Goal: Transaction & Acquisition: Purchase product/service

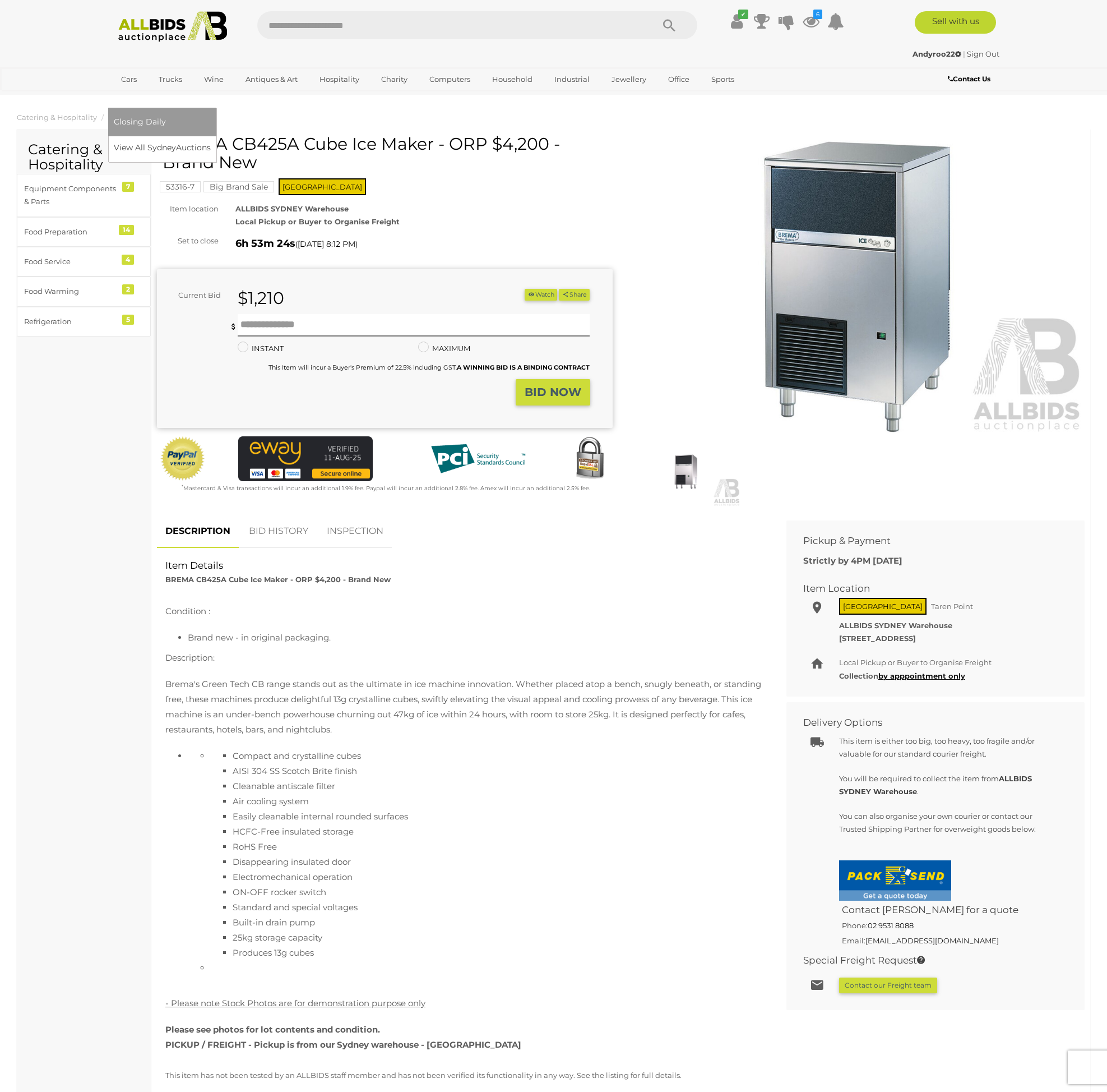
click at [166, 117] on span "Closing Daily" at bounding box center [140, 122] width 52 height 10
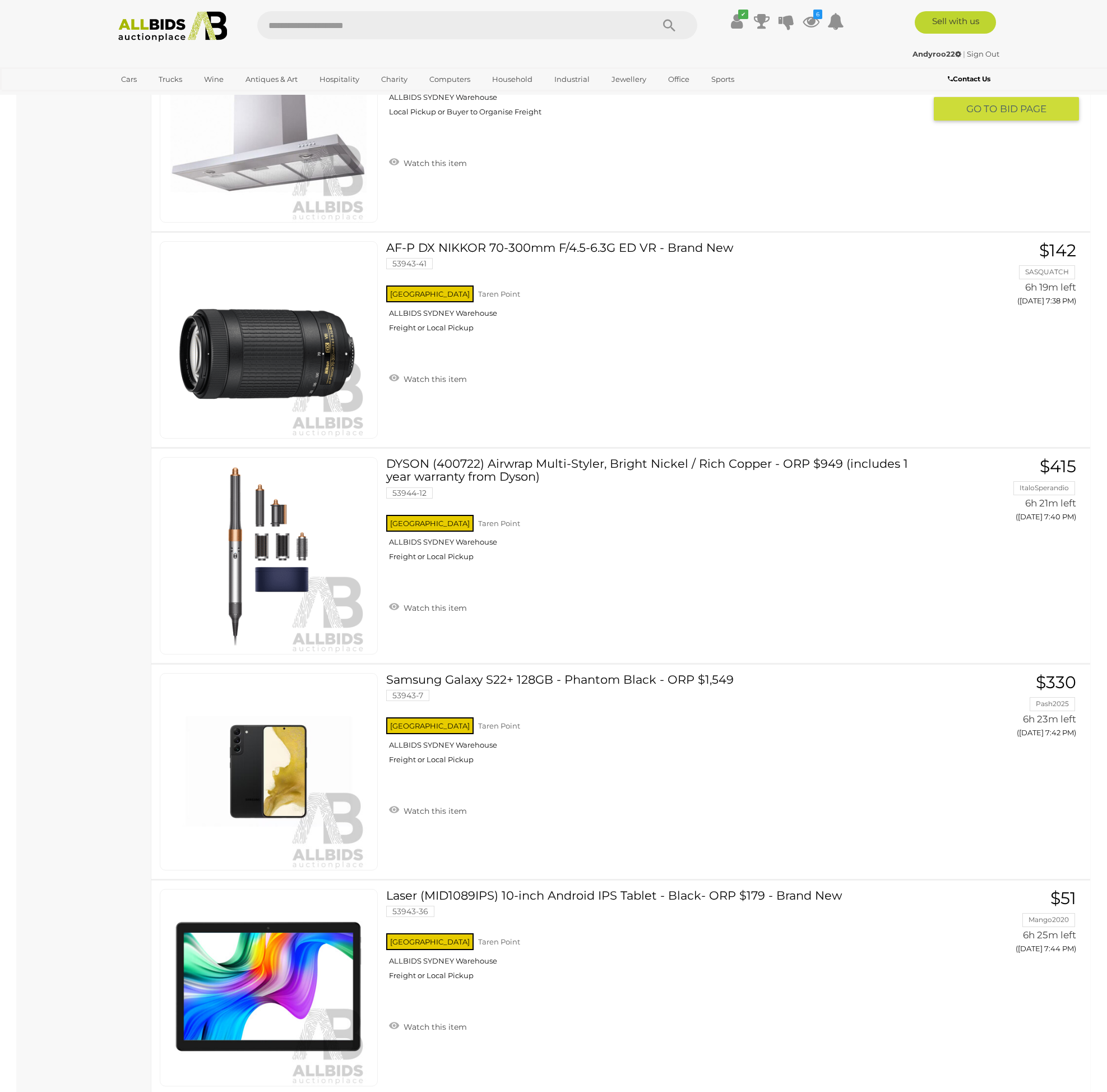
scroll to position [4442, 0]
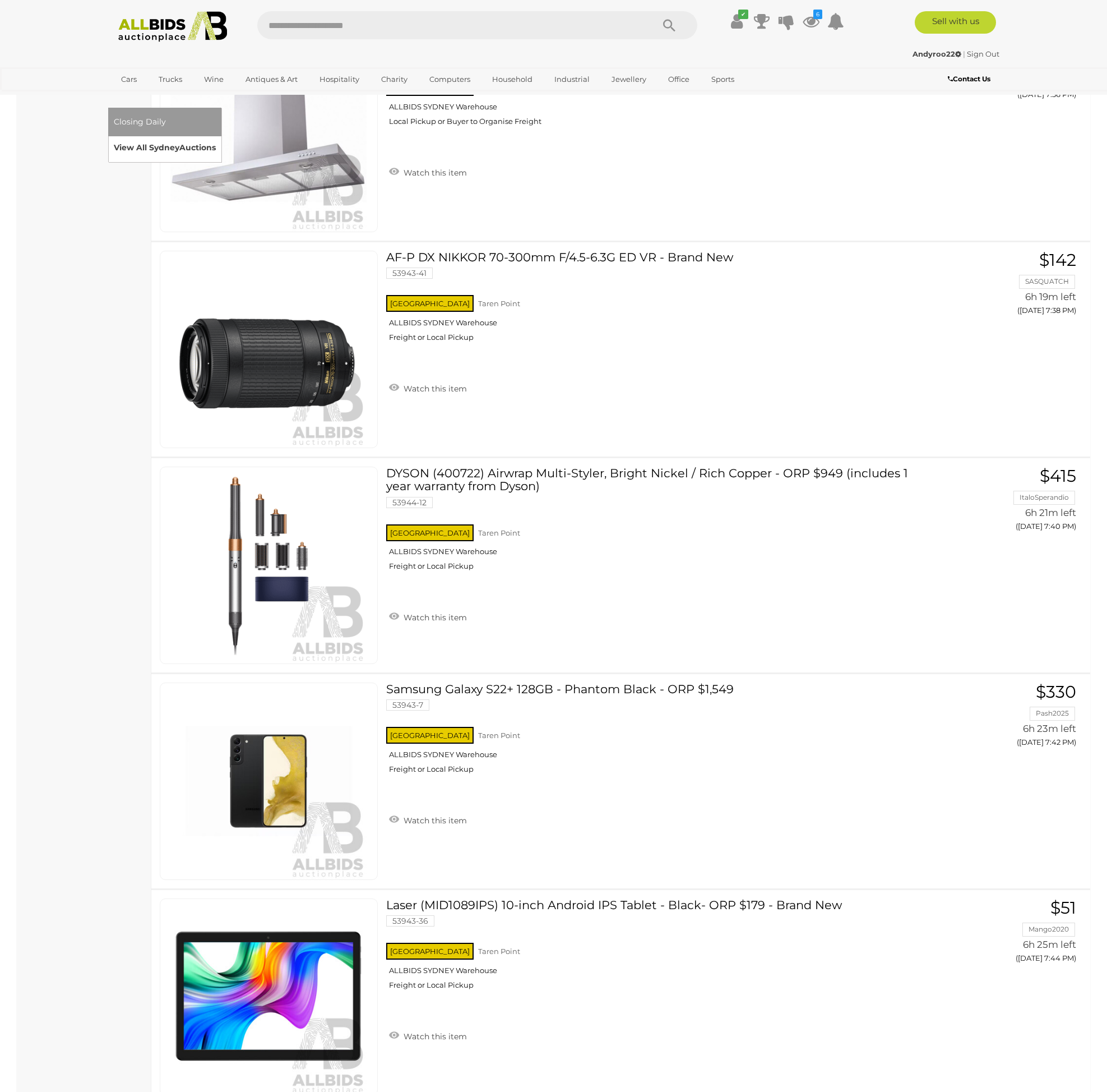
click at [216, 139] on link "View All Sydney Auctions" at bounding box center [165, 148] width 102 height 18
click at [592, 135] on div "NSW Taren Point ALLBIDS SYDNEY Warehouse Local Pickup or Buyer to Organise Frei…" at bounding box center [656, 106] width 539 height 58
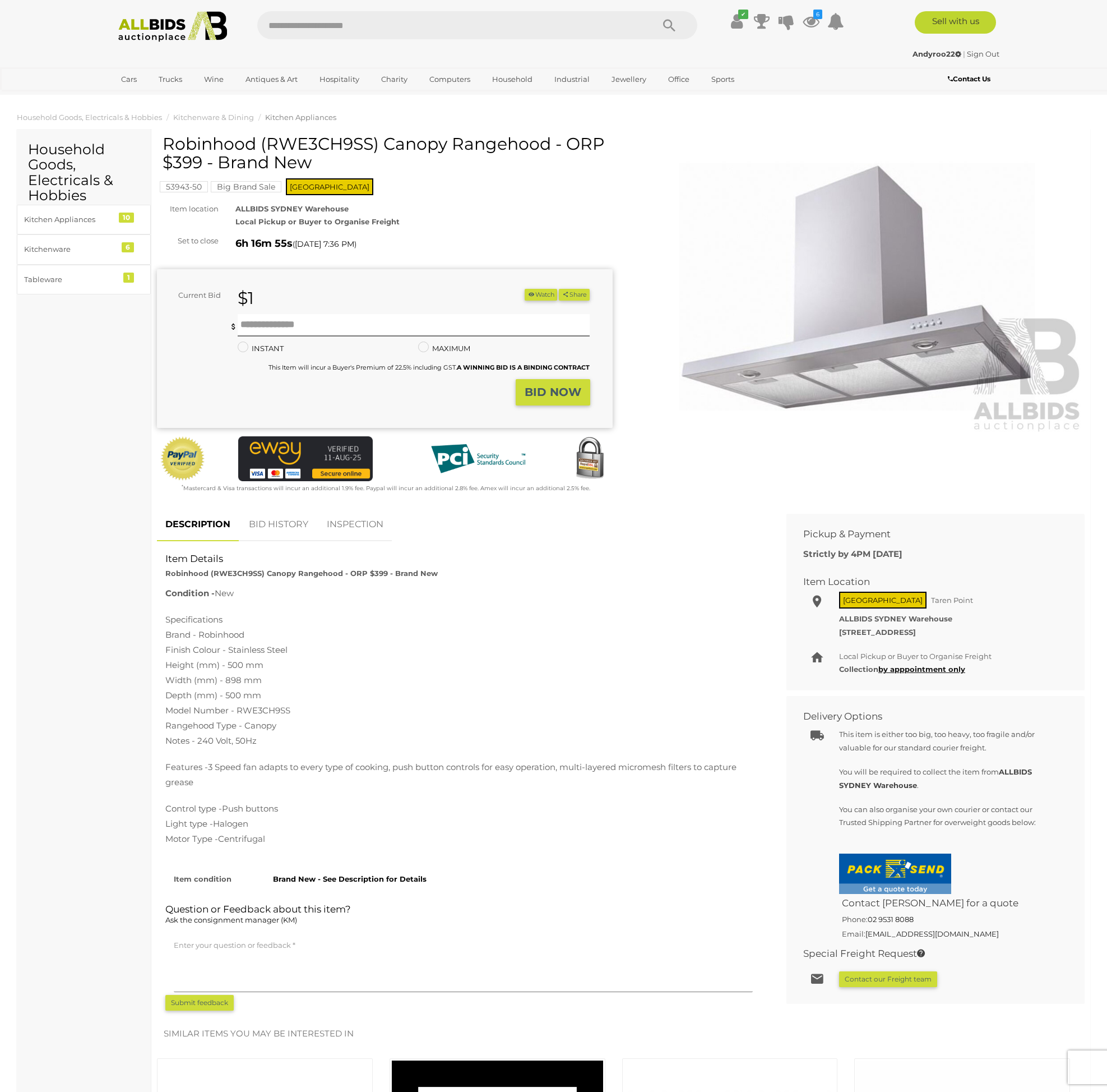
scroll to position [-1, 0]
click at [208, 89] on link "[GEOGRAPHIC_DATA]" at bounding box center [161, 98] width 94 height 19
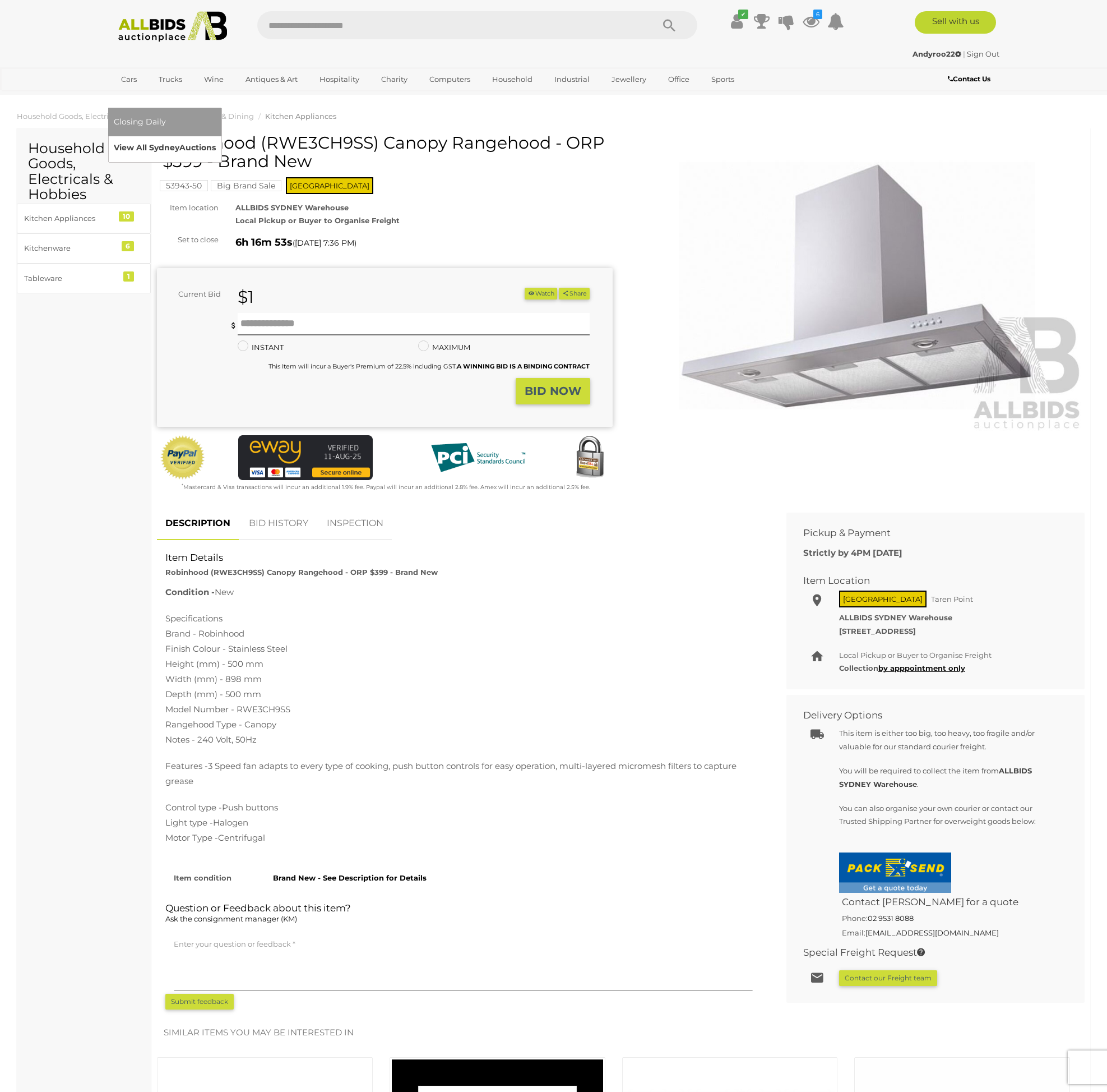
click at [216, 139] on link "View All Sydney Auctions" at bounding box center [165, 148] width 102 height 18
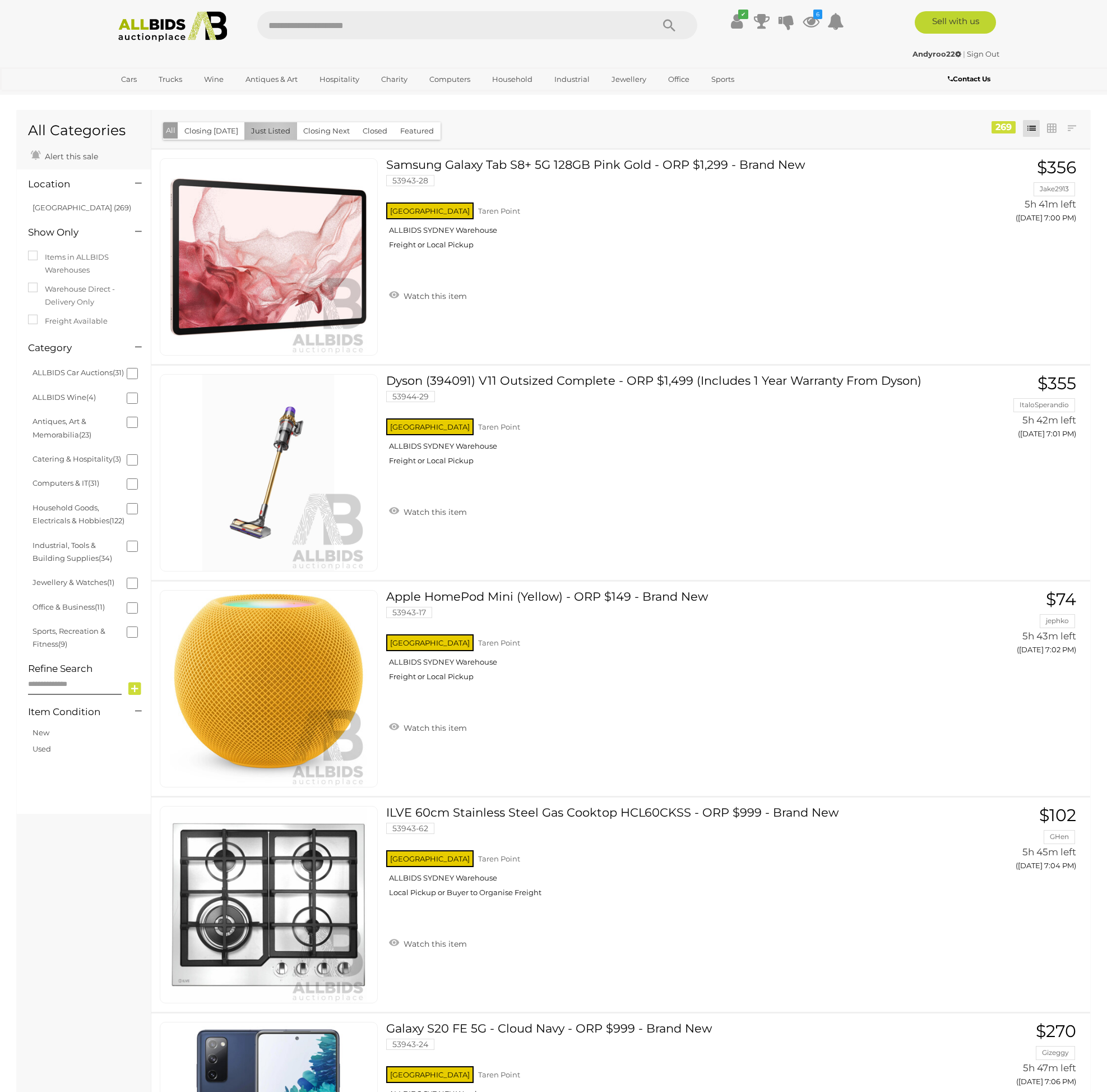
click at [273, 130] on button "Just Listed" at bounding box center [270, 131] width 53 height 18
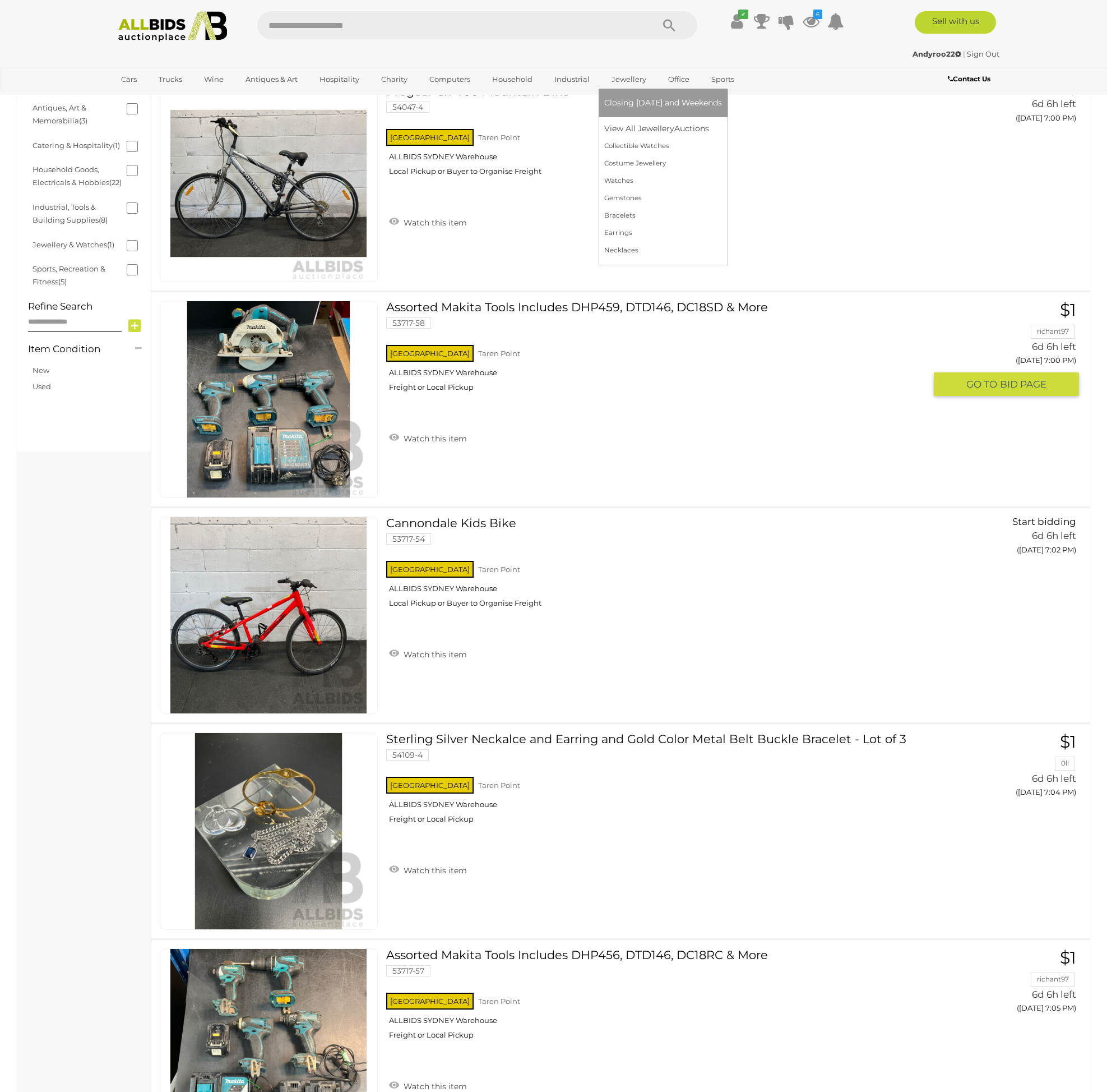
scroll to position [252, 0]
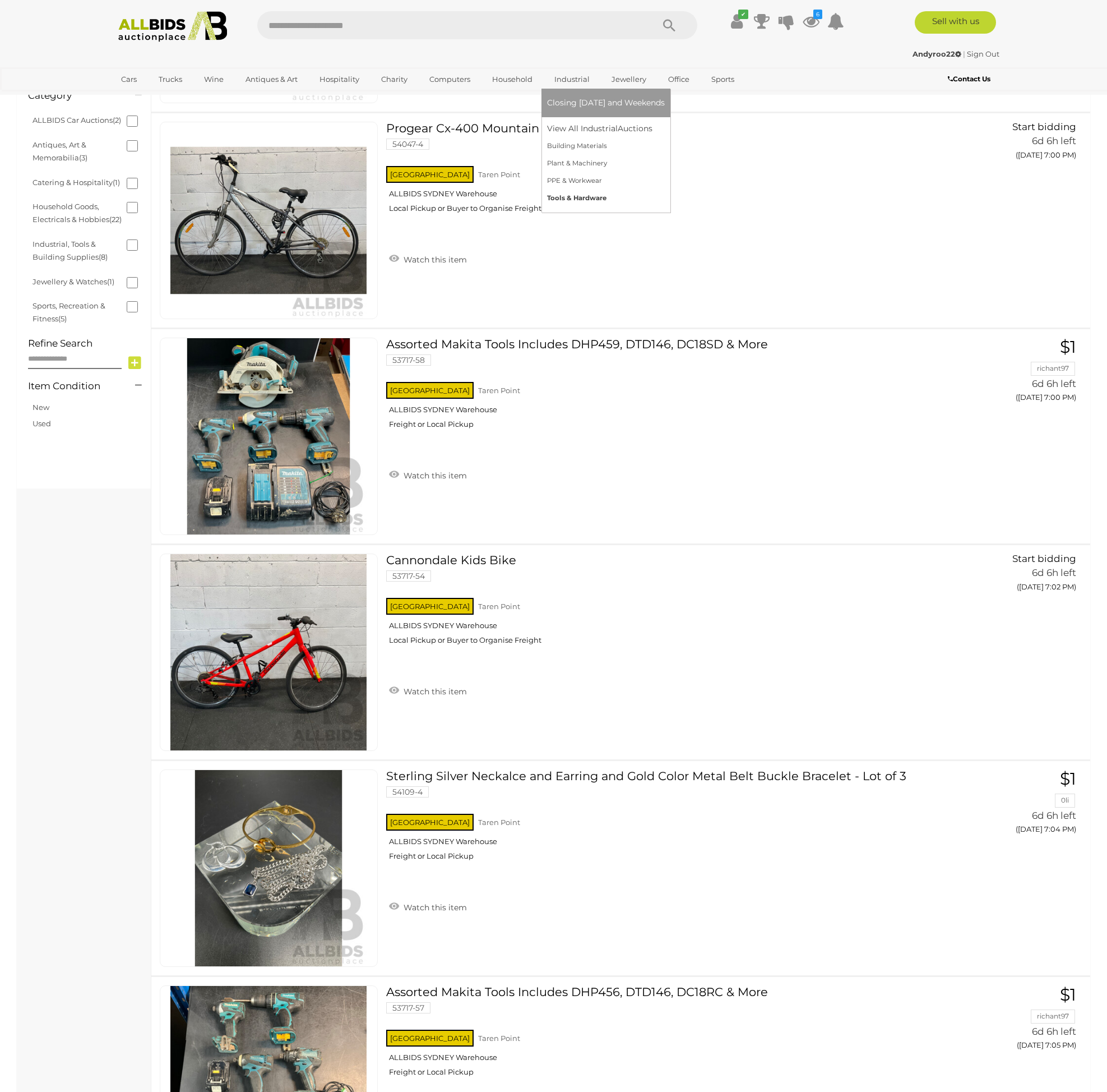
click at [560, 200] on link "Tools & Hardware" at bounding box center [606, 198] width 118 height 18
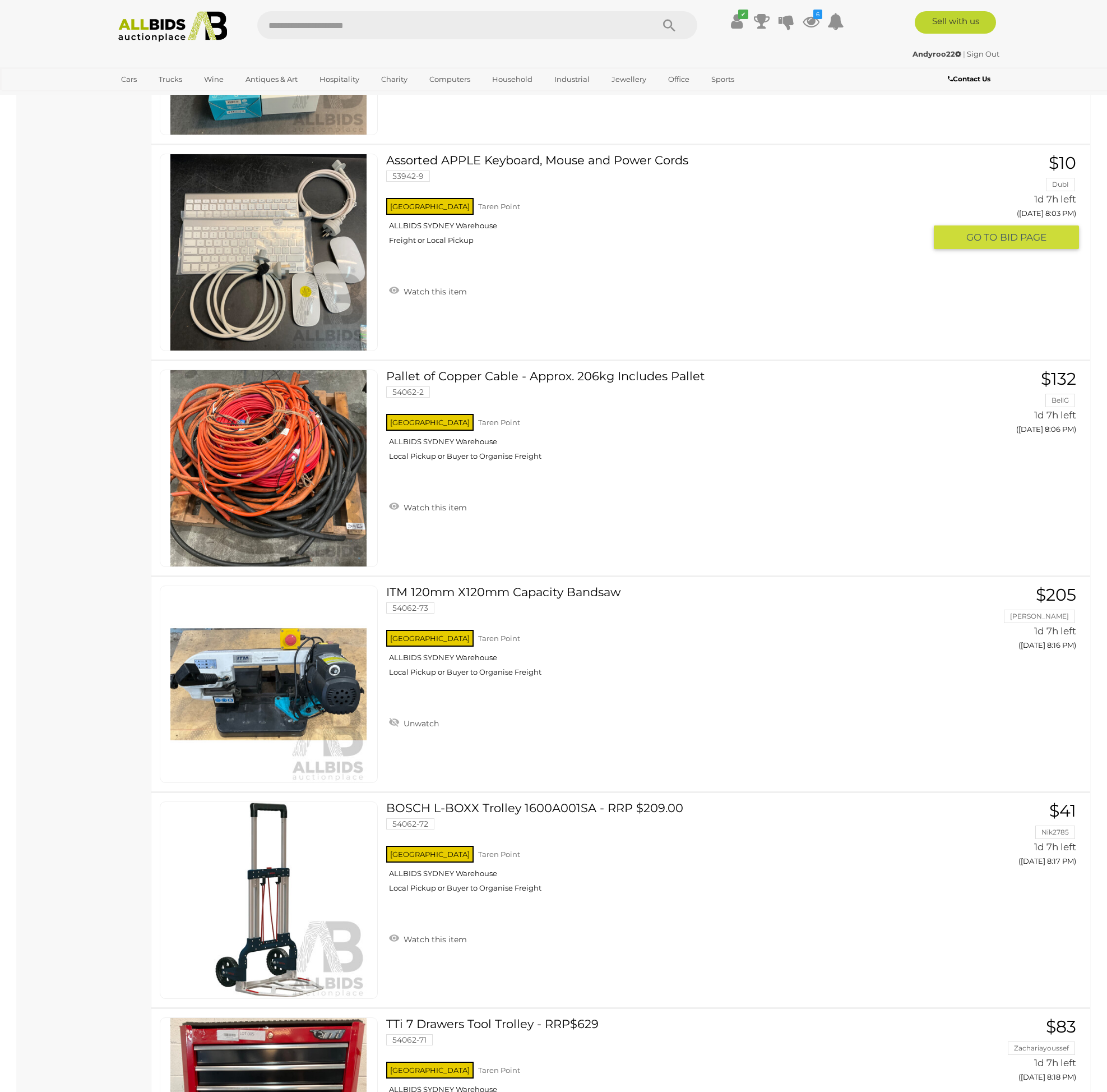
scroll to position [5079, 1]
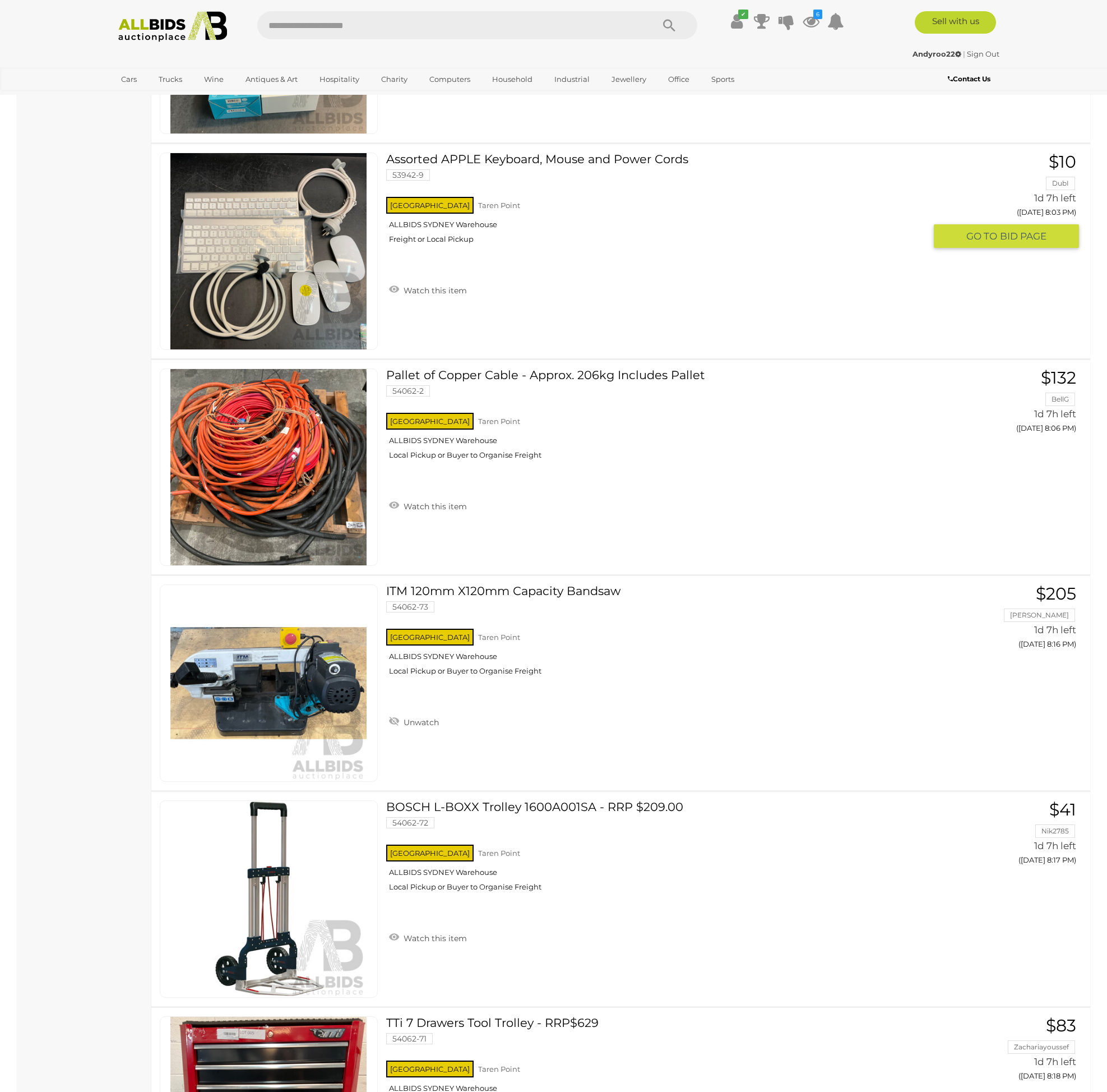
click at [487, 159] on link "Assorted APPLE Keyboard, Mouse and Power Cords 53942-9 NSW Taren Point Freight …" at bounding box center [660, 202] width 531 height 100
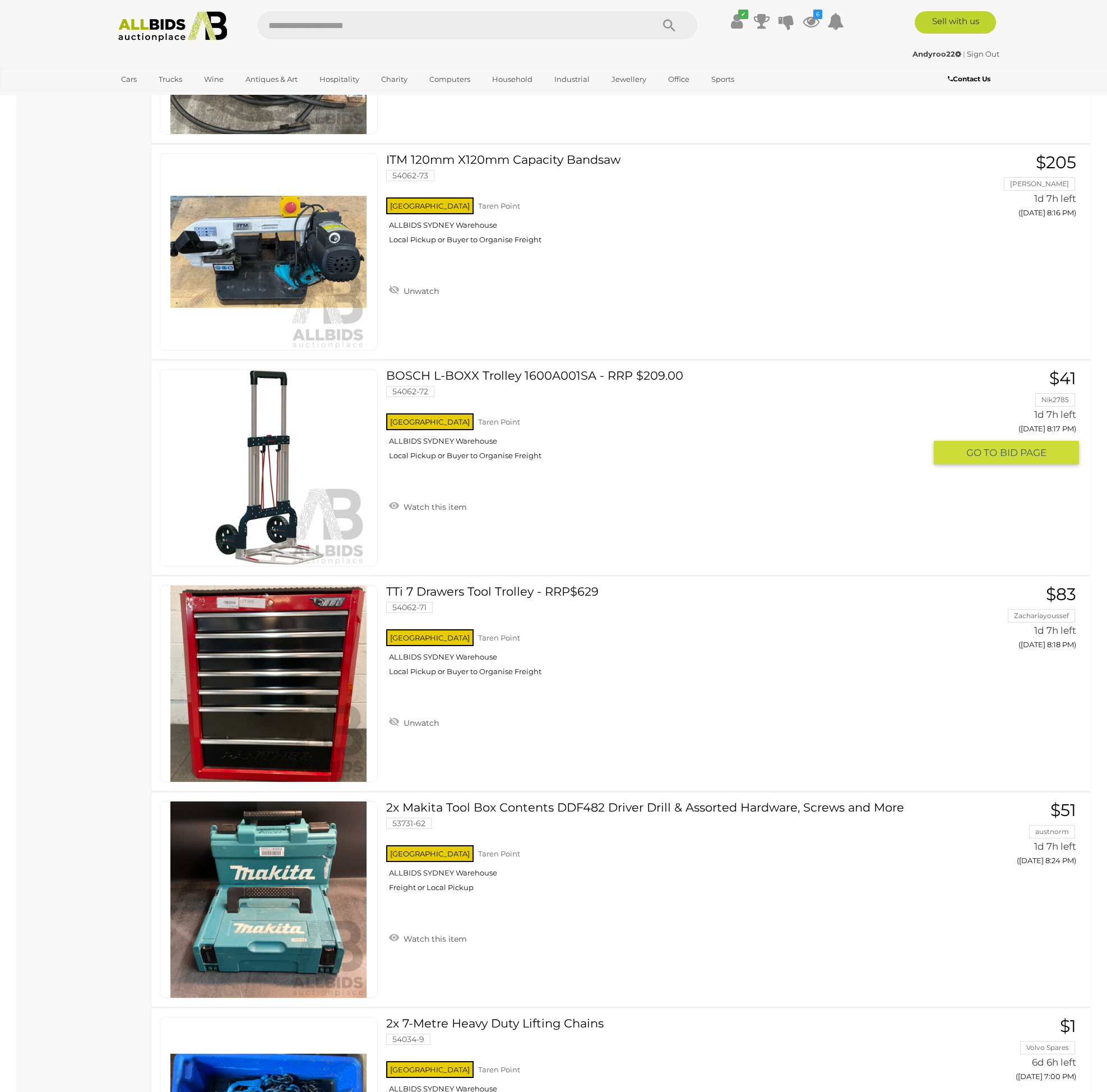
scroll to position [5217, 0]
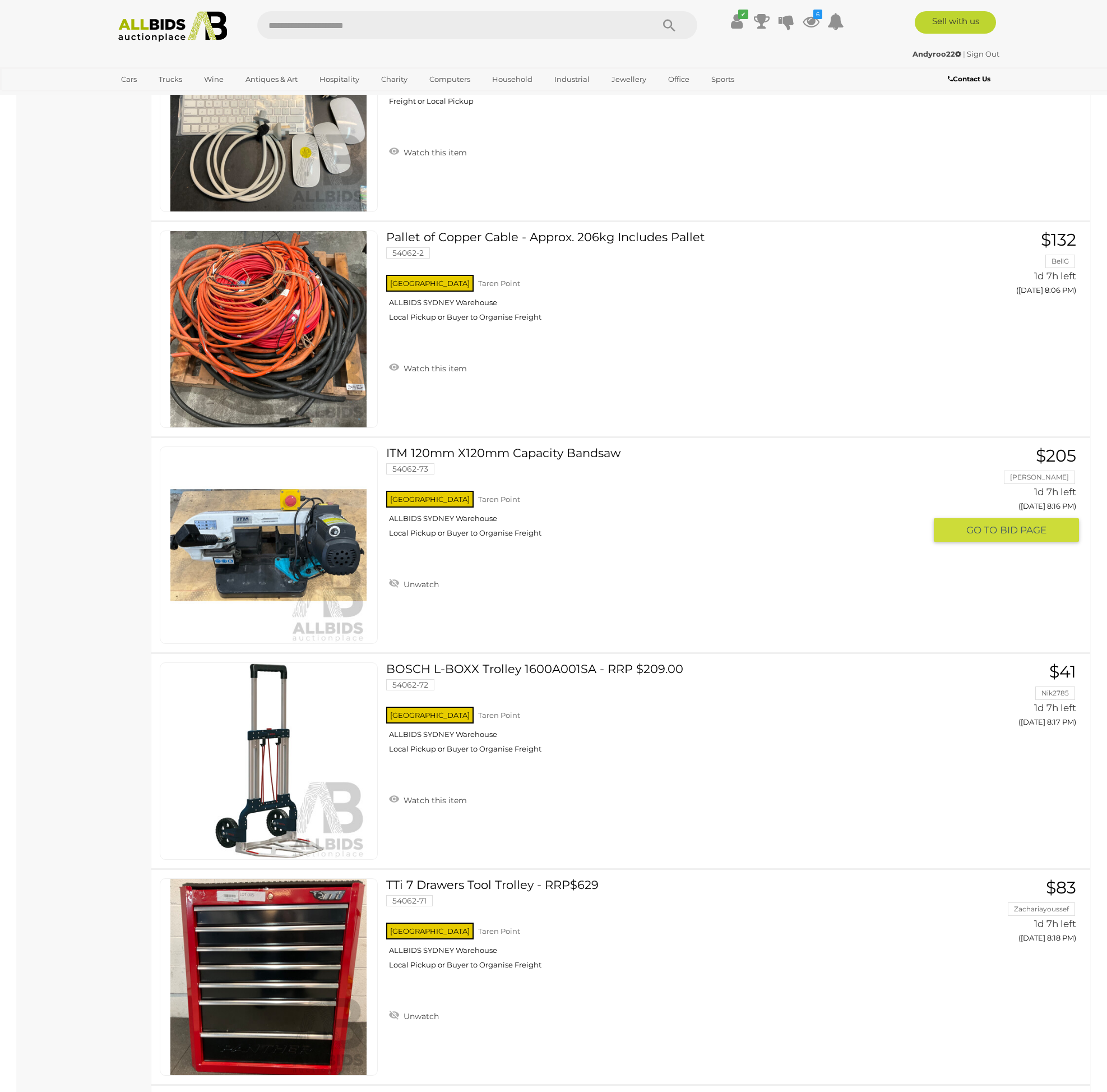
click at [281, 550] on img at bounding box center [268, 545] width 196 height 196
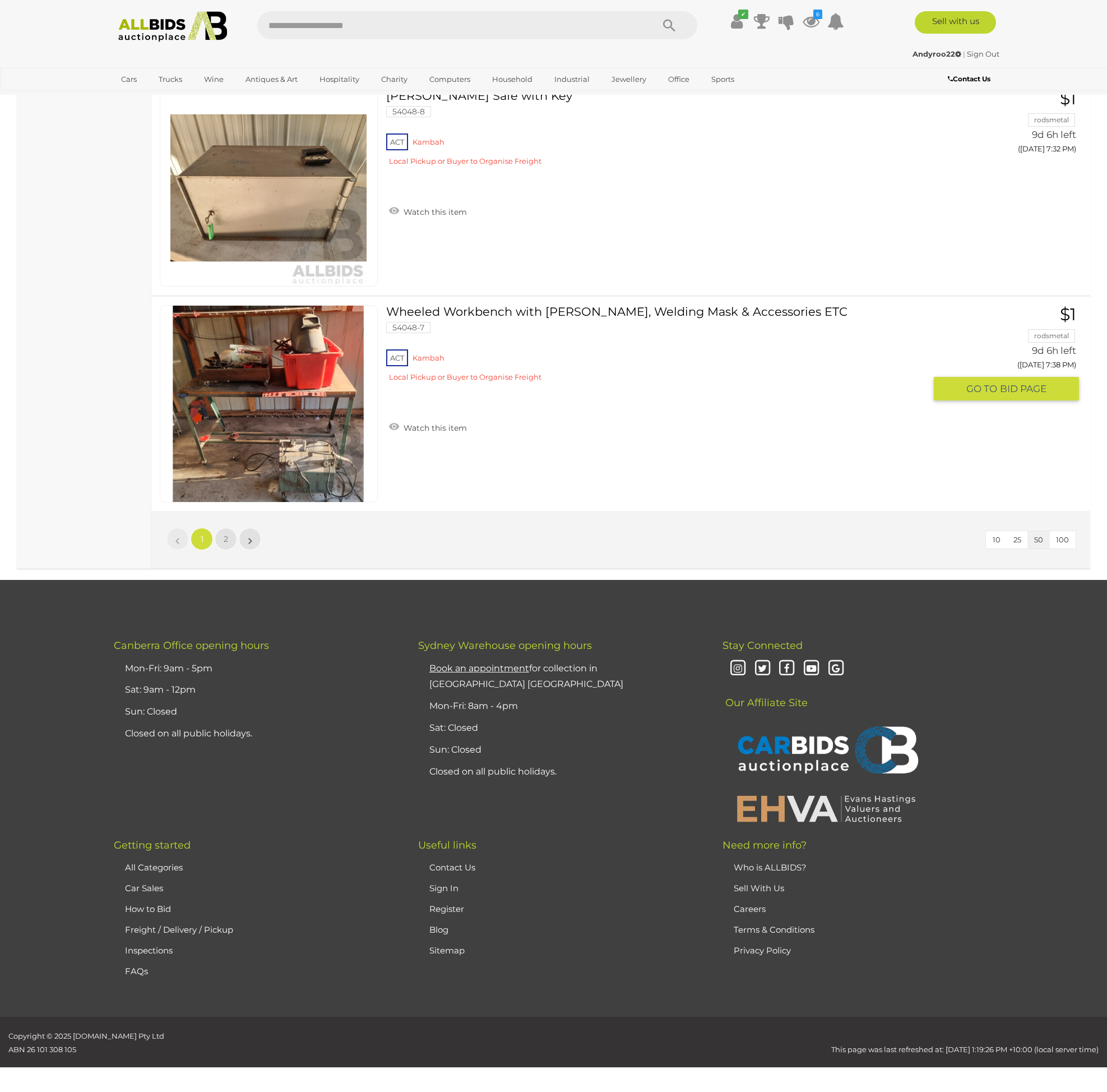
scroll to position [10540, 0]
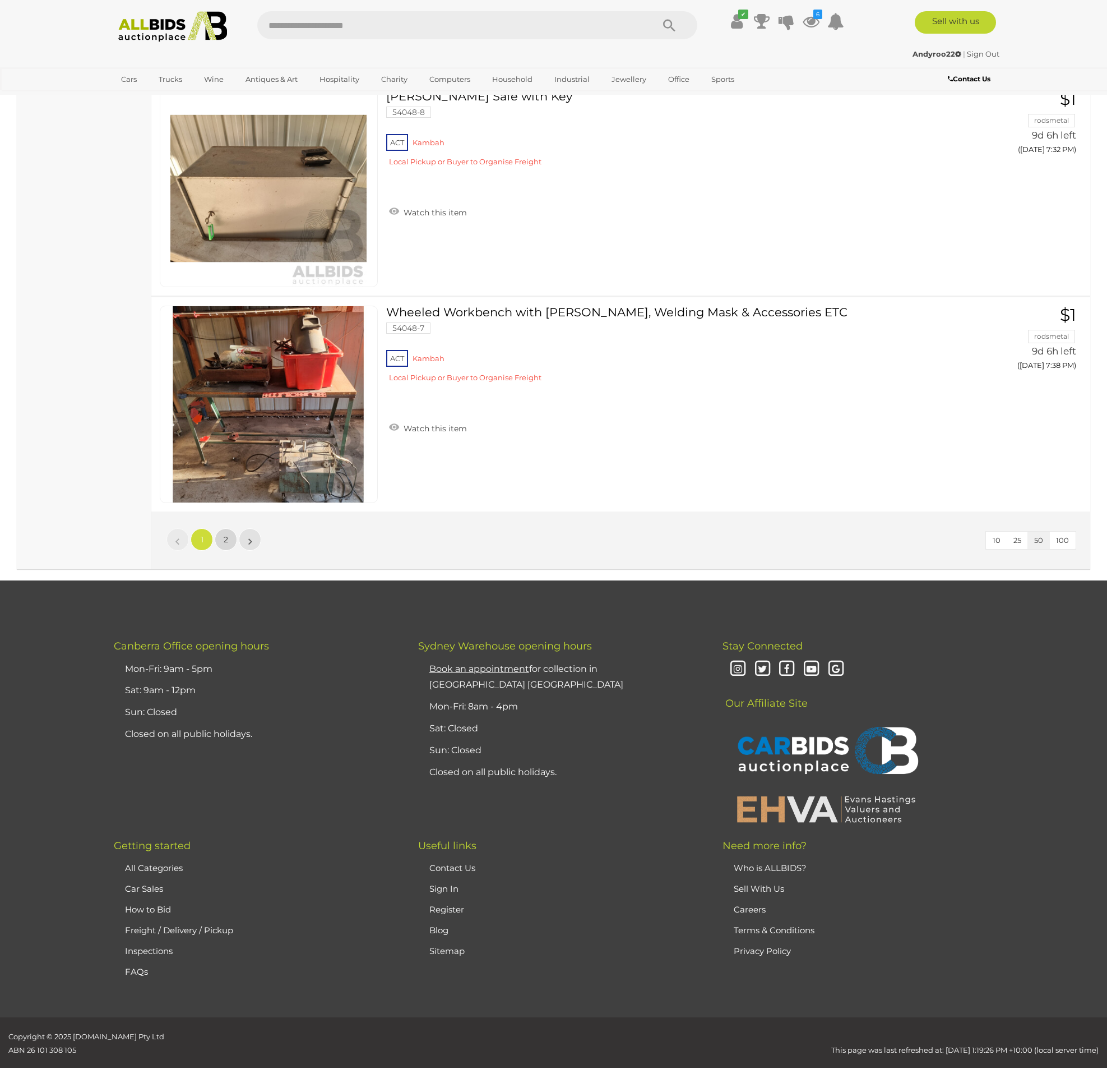
click at [224, 543] on link "2" at bounding box center [226, 539] width 22 height 22
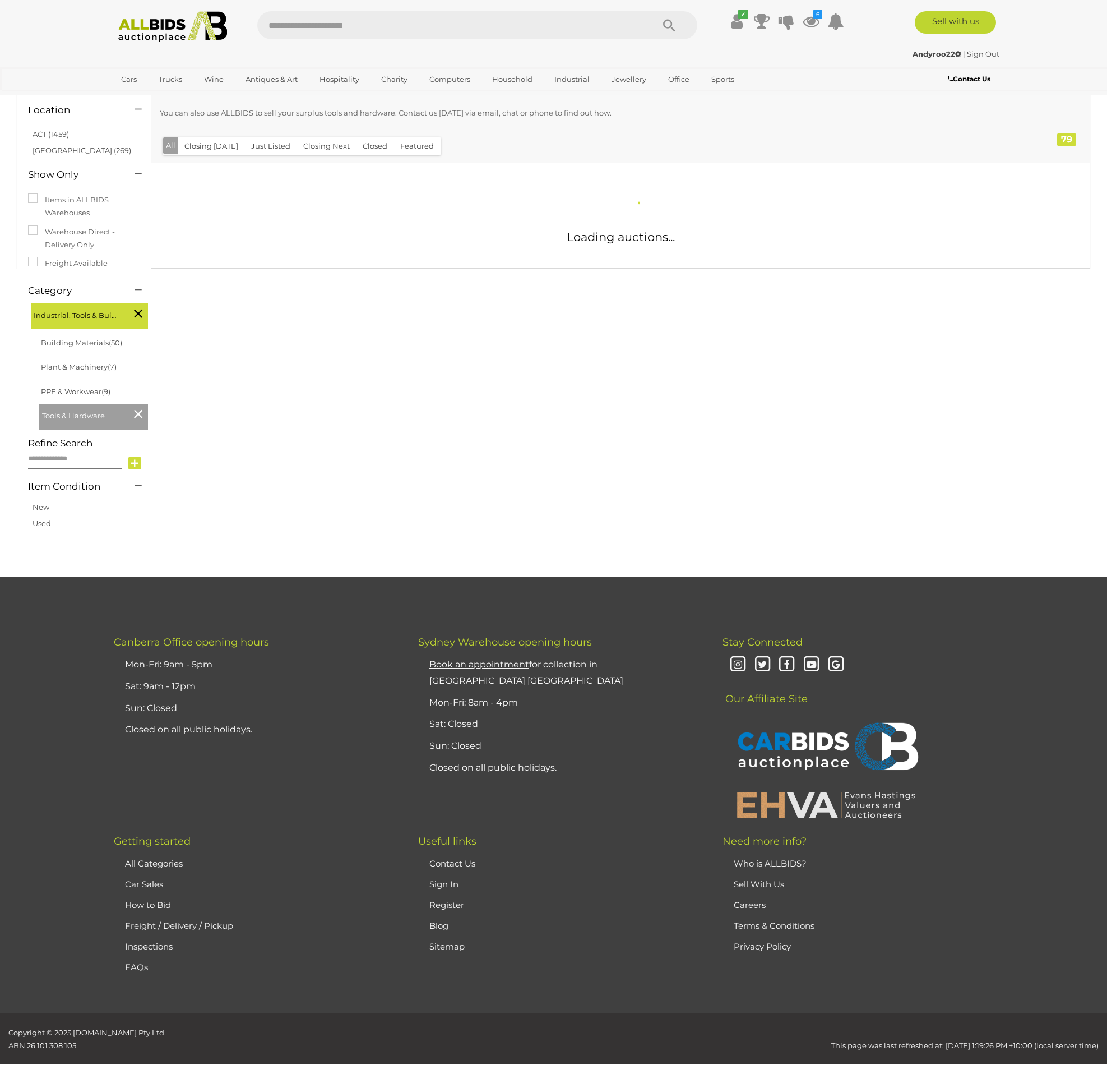
scroll to position [90, 0]
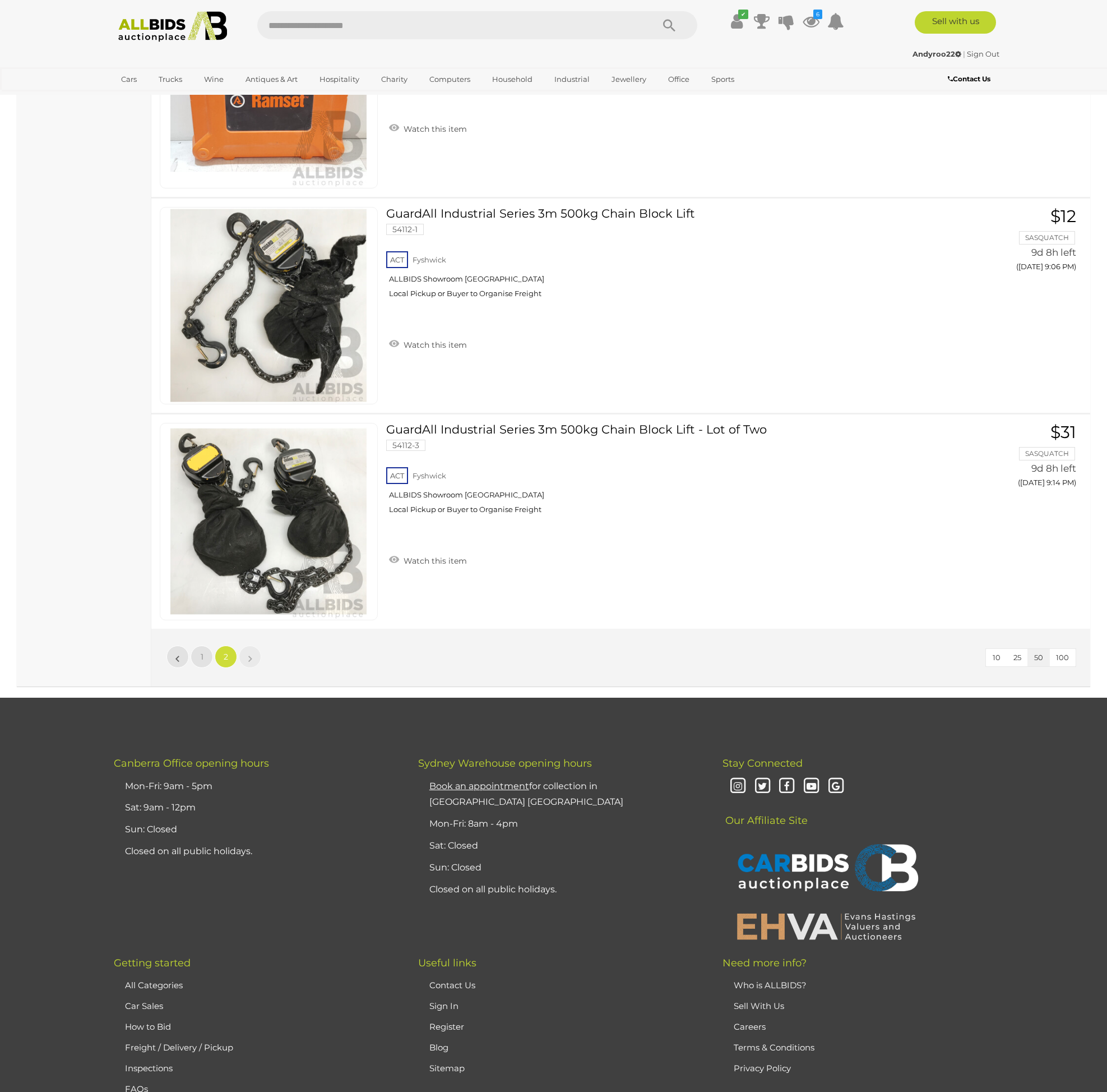
scroll to position [5887, 0]
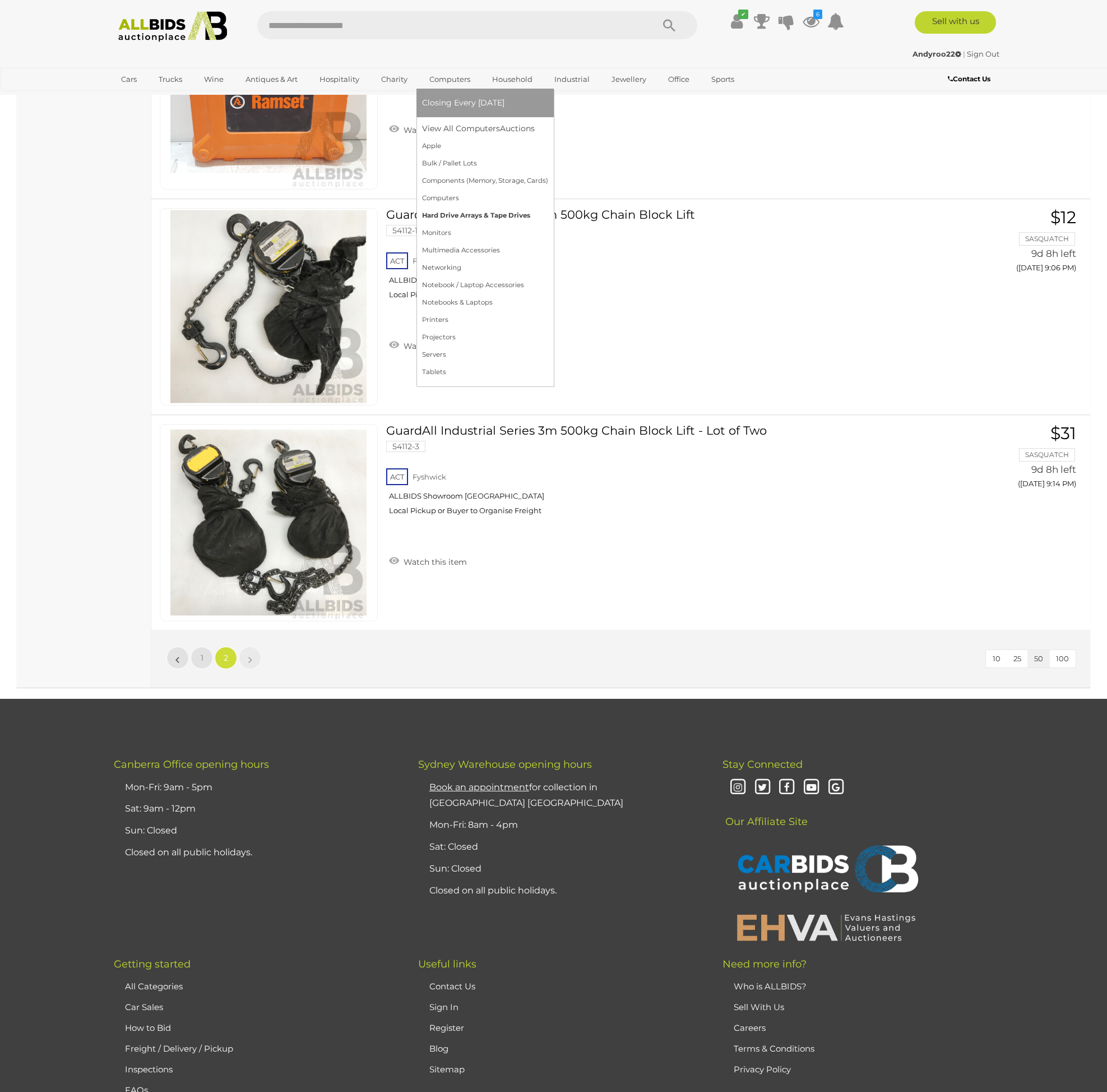
click at [439, 217] on link "Hard Drive Arrays & Tape Drives" at bounding box center [485, 215] width 126 height 18
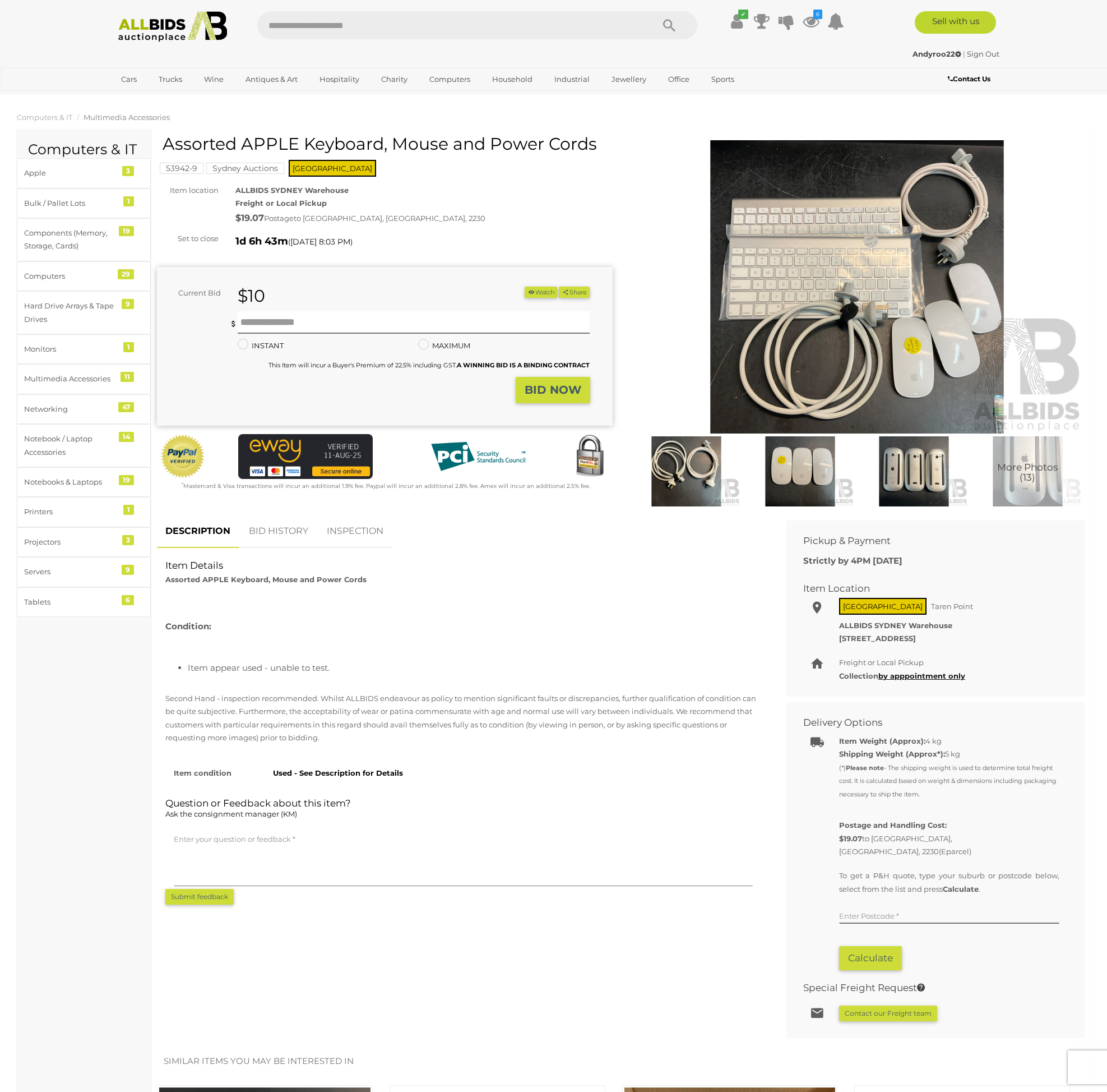
click at [696, 471] on img at bounding box center [686, 471] width 108 height 69
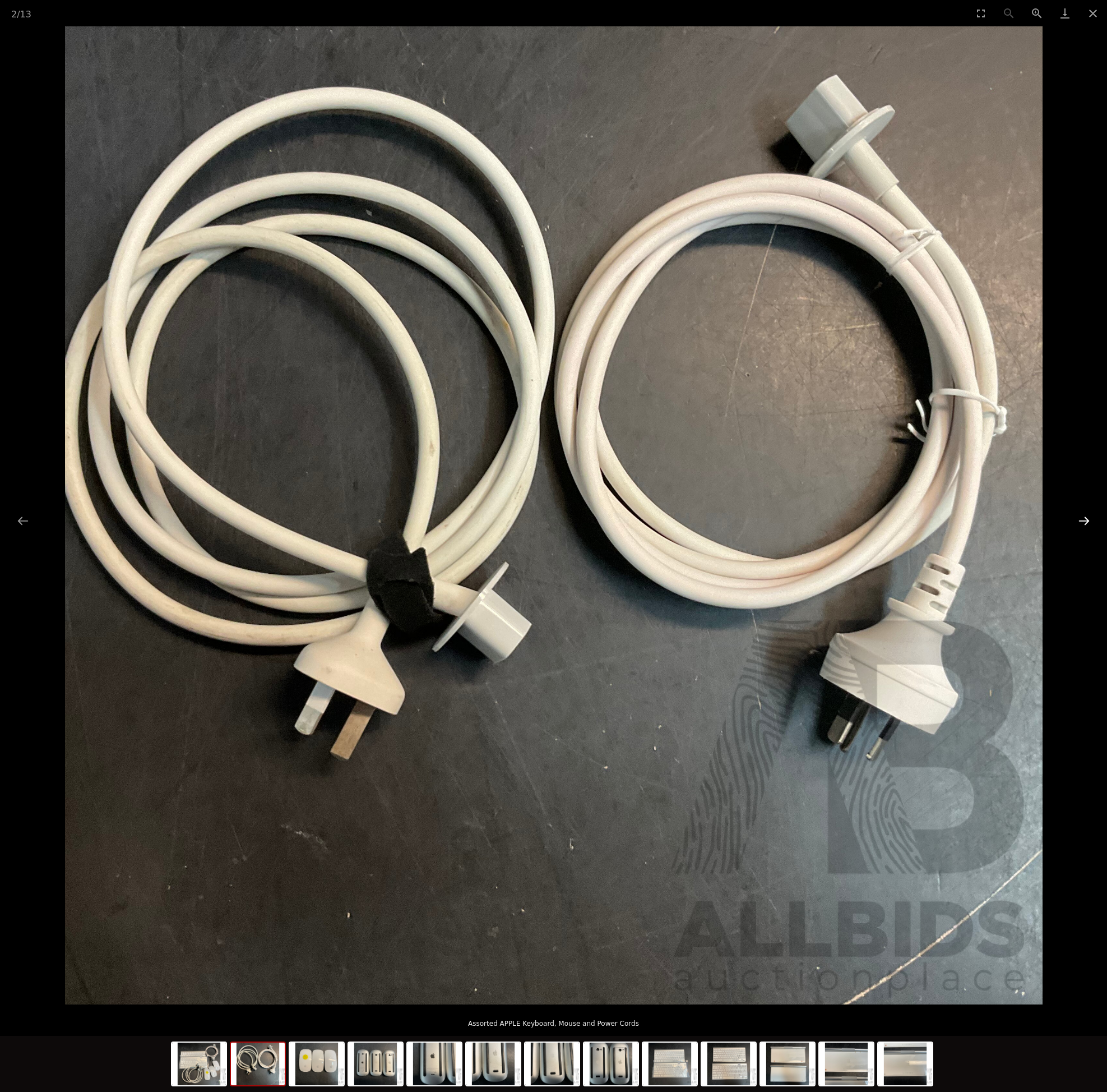
click at [1089, 516] on button "Next slide" at bounding box center [1084, 521] width 23 height 22
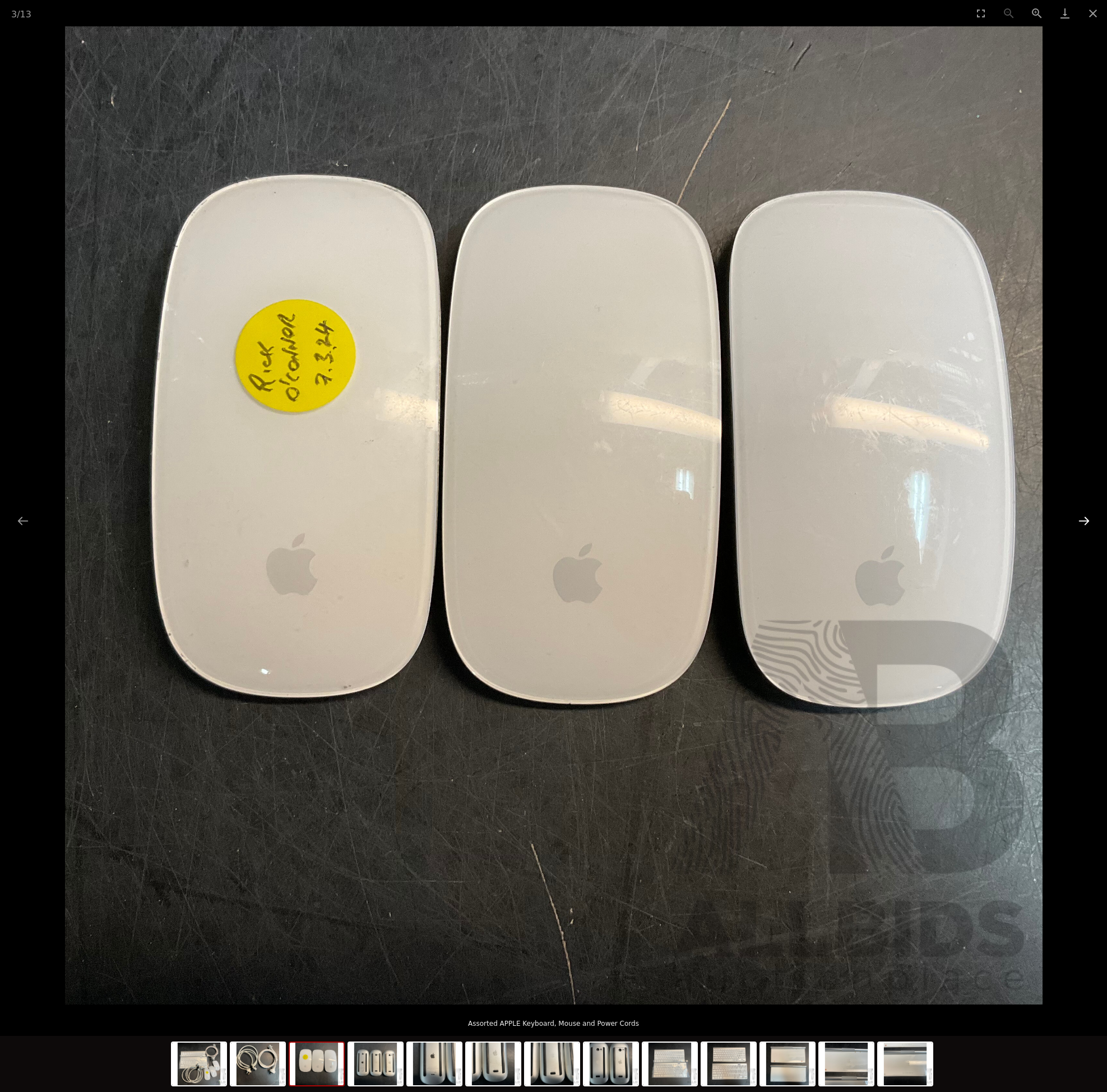
click at [1089, 518] on button "Next slide" at bounding box center [1084, 521] width 23 height 22
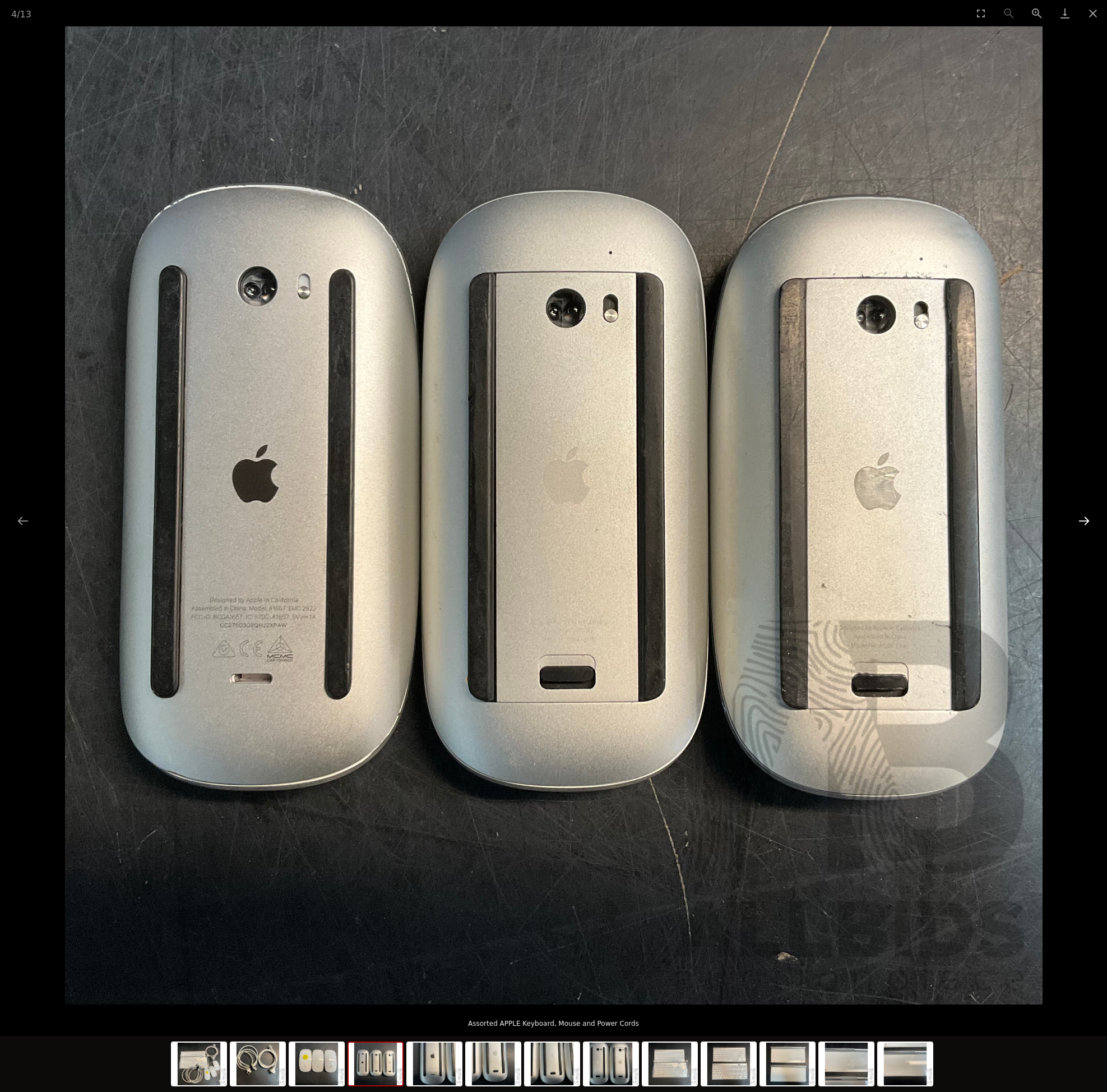
click at [1089, 518] on button "Next slide" at bounding box center [1084, 521] width 23 height 22
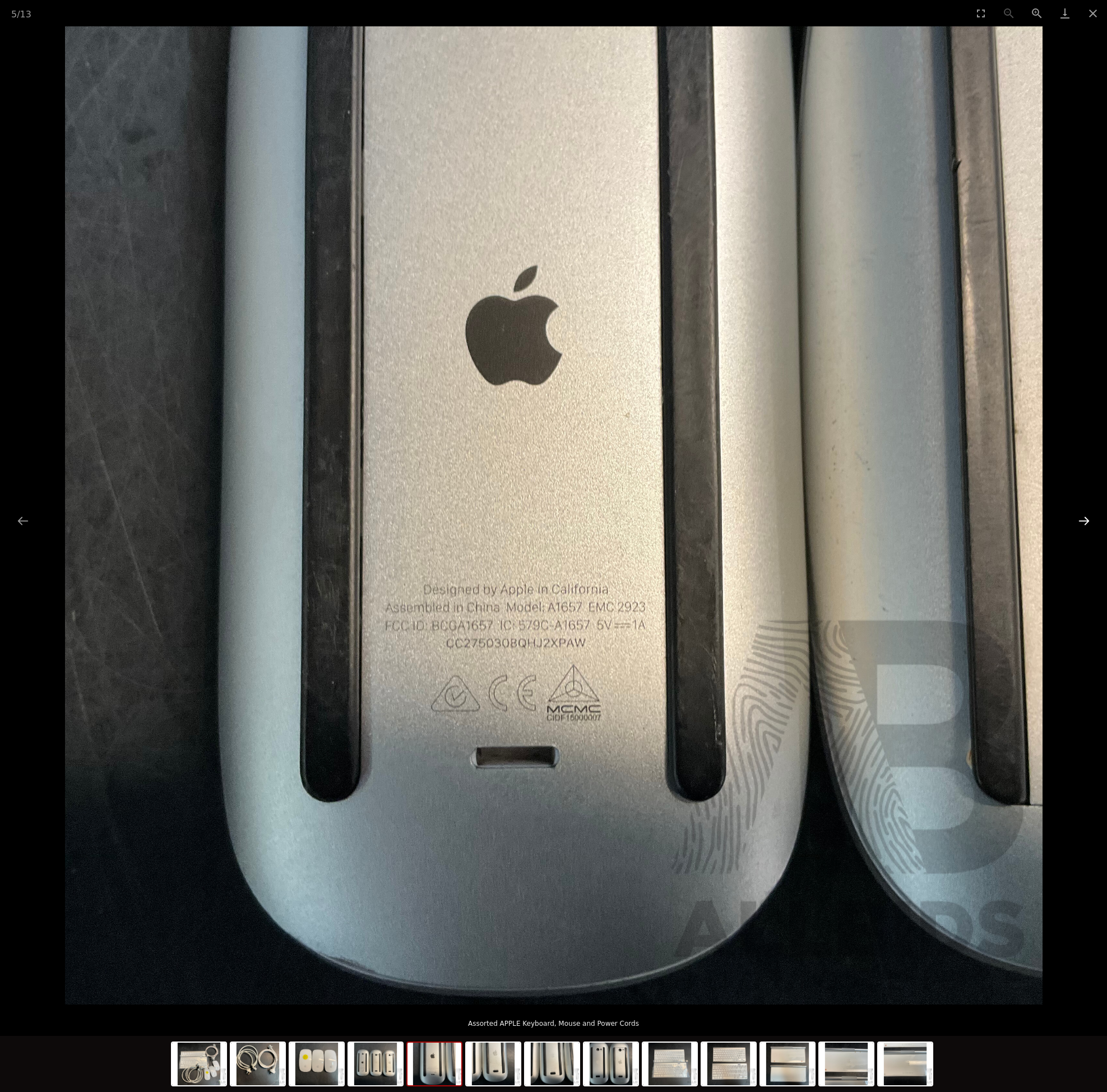
click at [1089, 518] on button "Next slide" at bounding box center [1084, 521] width 23 height 22
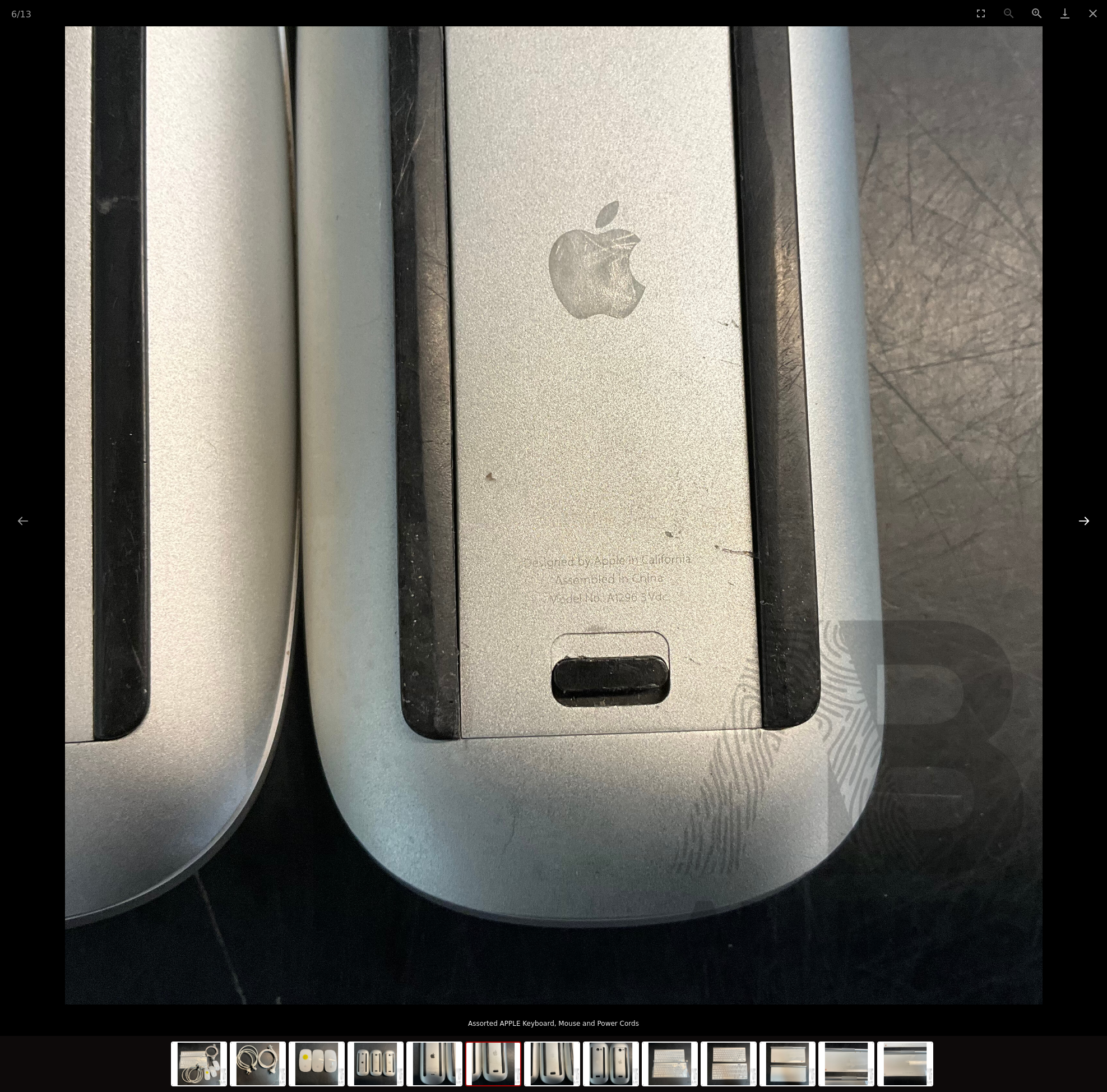
click at [1089, 518] on button "Next slide" at bounding box center [1084, 521] width 23 height 22
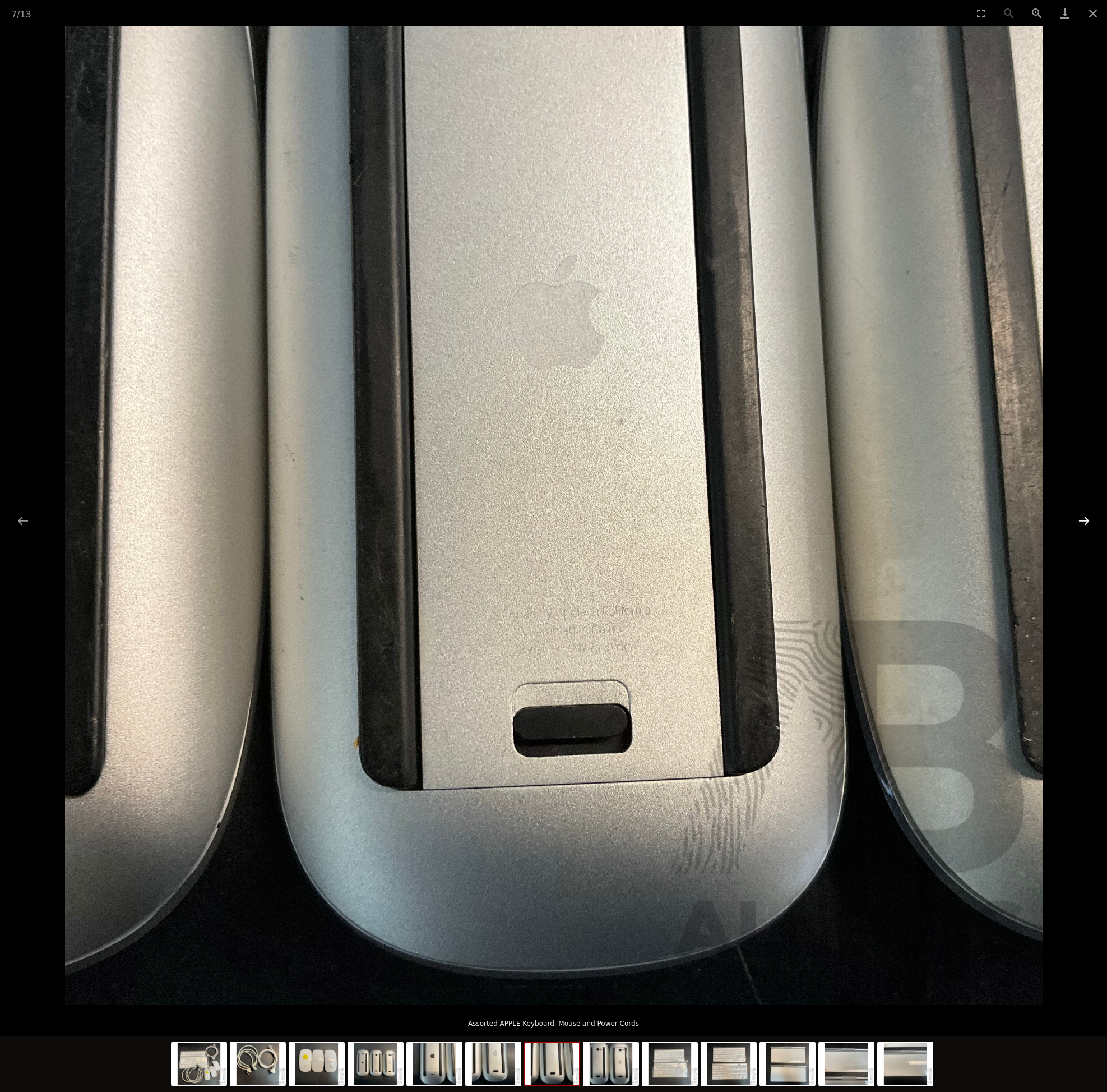
click at [1089, 518] on button "Next slide" at bounding box center [1084, 521] width 23 height 22
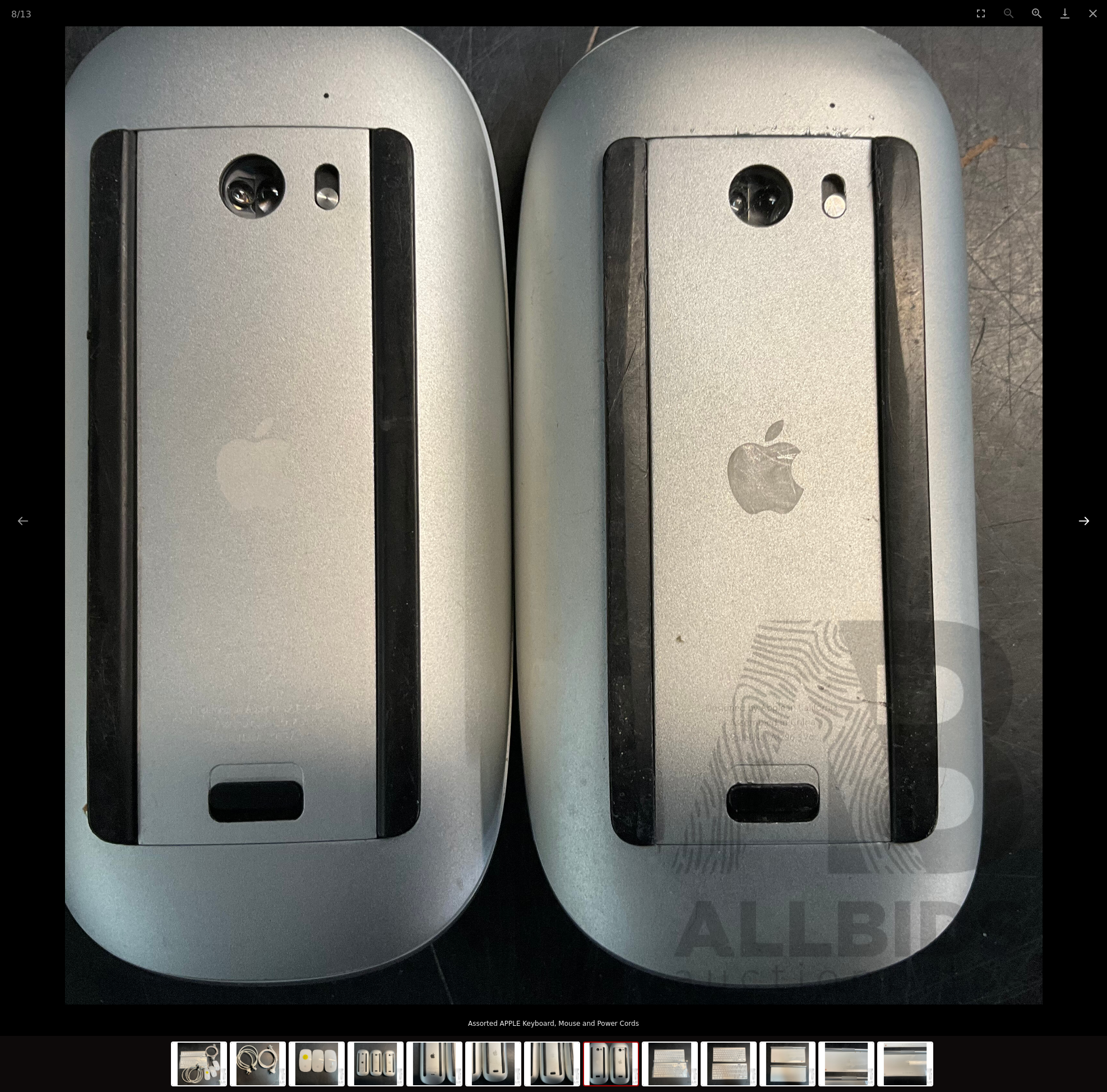
click at [1089, 518] on button "Next slide" at bounding box center [1084, 521] width 23 height 22
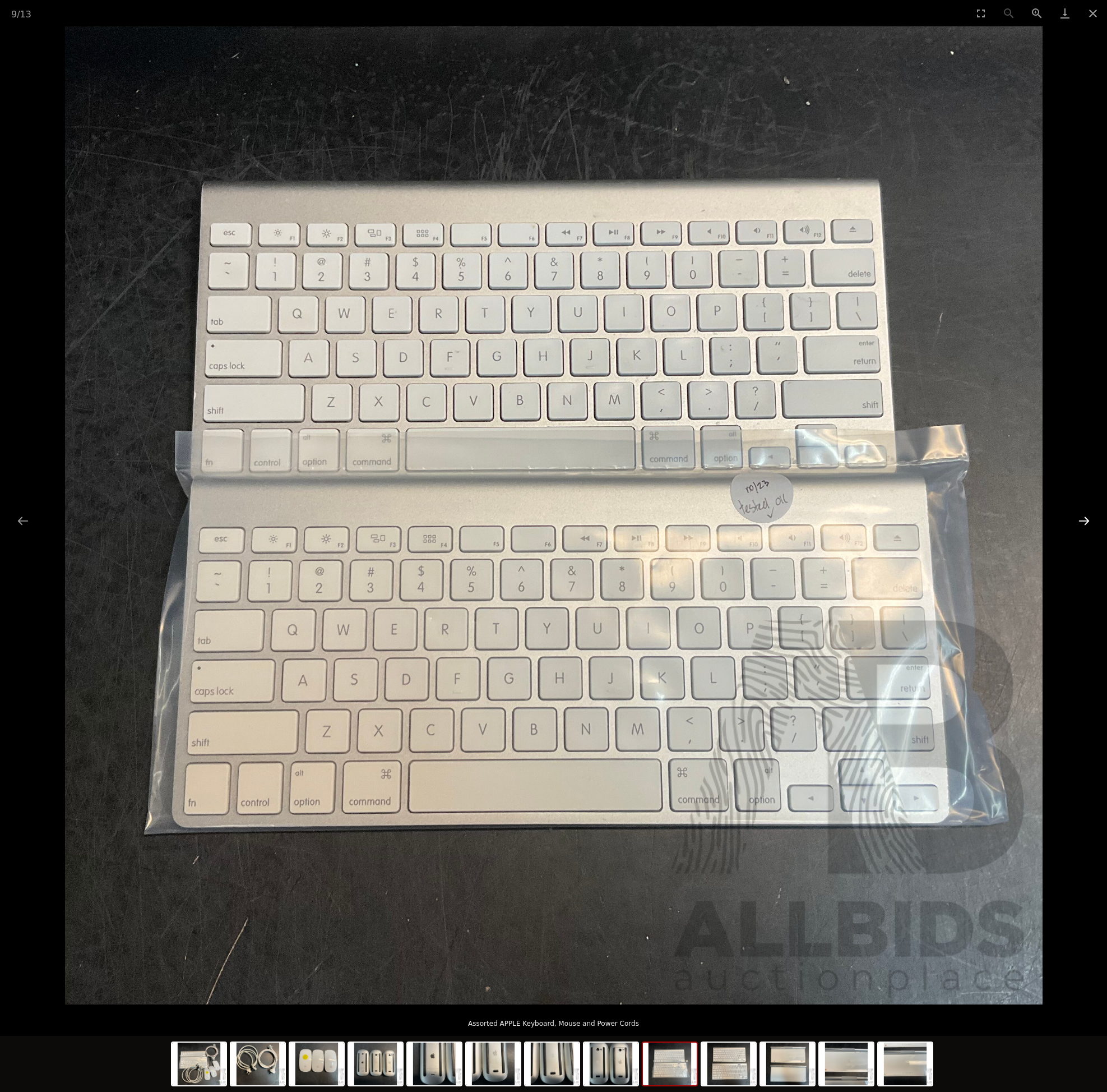
click at [1089, 518] on button "Next slide" at bounding box center [1084, 521] width 23 height 22
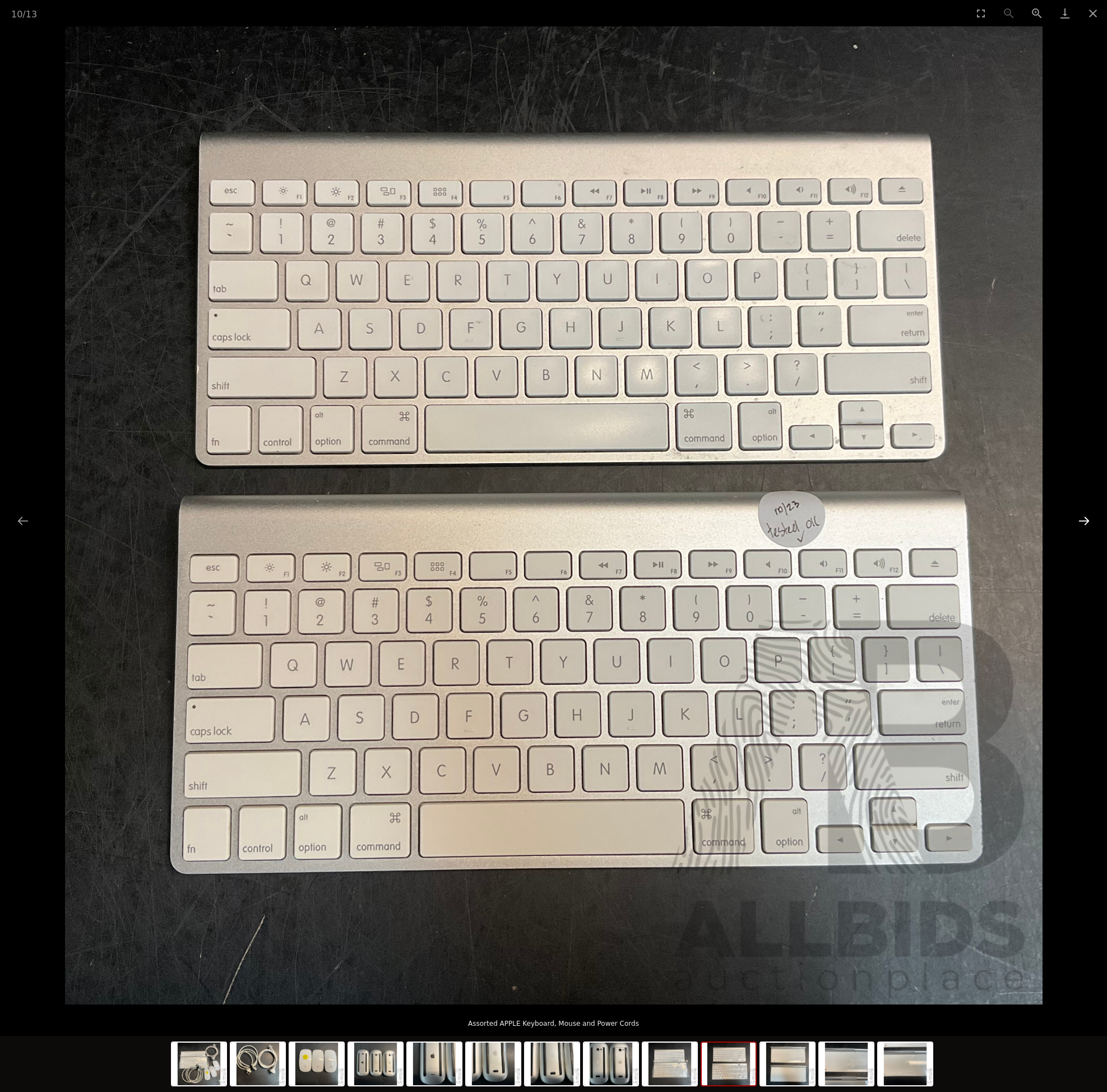
click at [1089, 518] on button "Next slide" at bounding box center [1084, 521] width 23 height 22
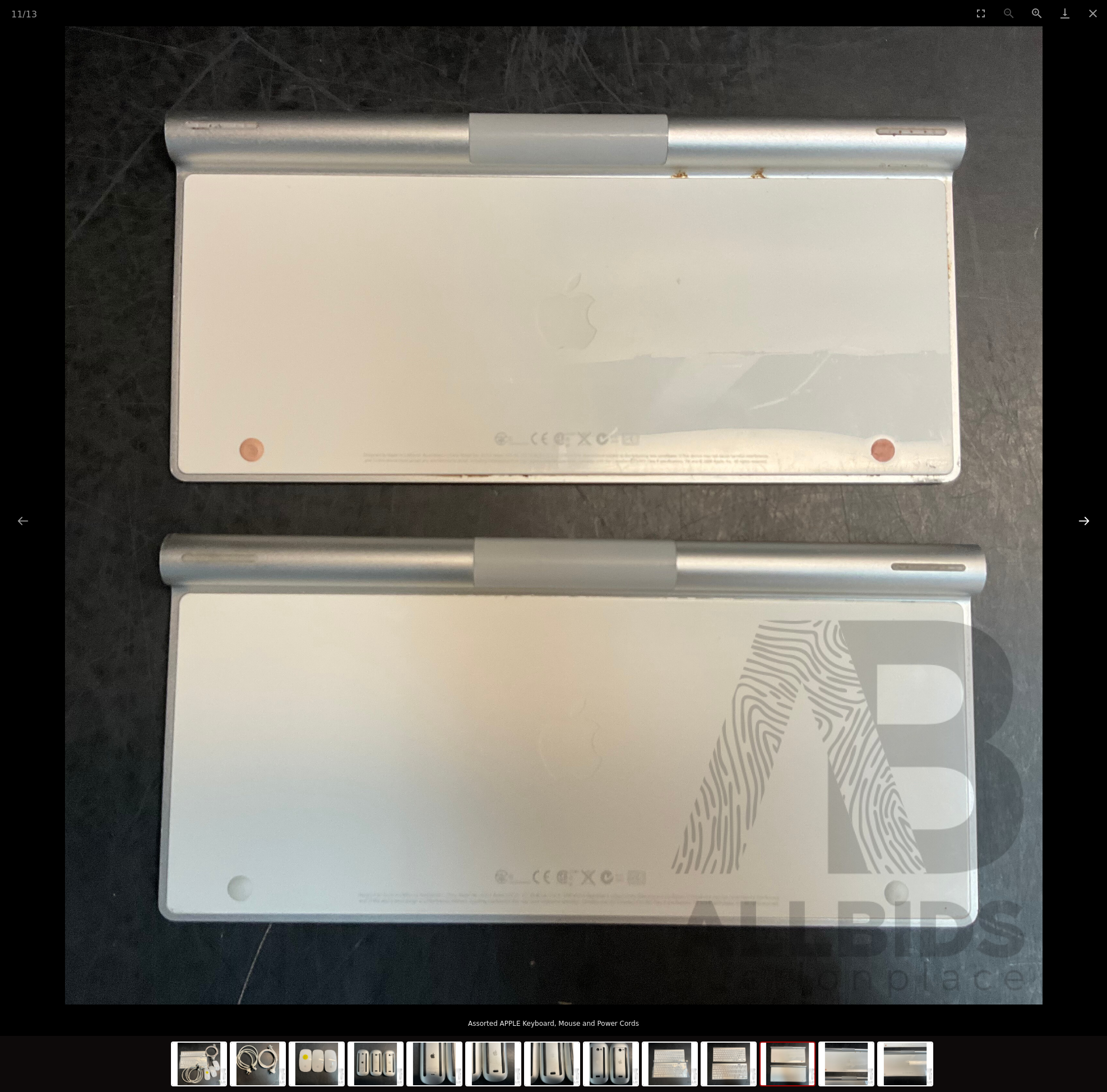
click at [1089, 518] on button "Next slide" at bounding box center [1084, 521] width 23 height 22
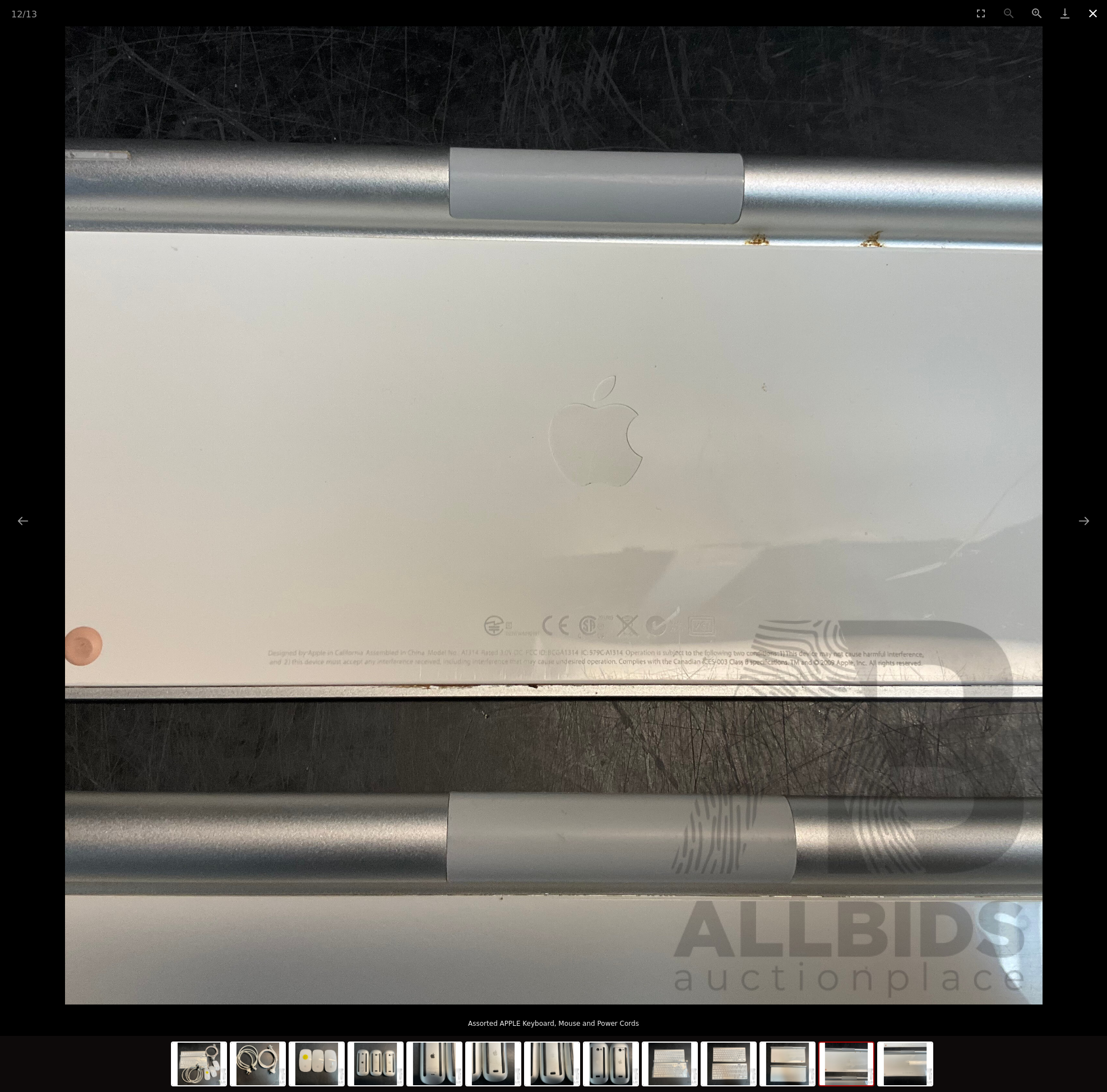
click at [1093, 13] on button "Close gallery" at bounding box center [1093, 13] width 28 height 26
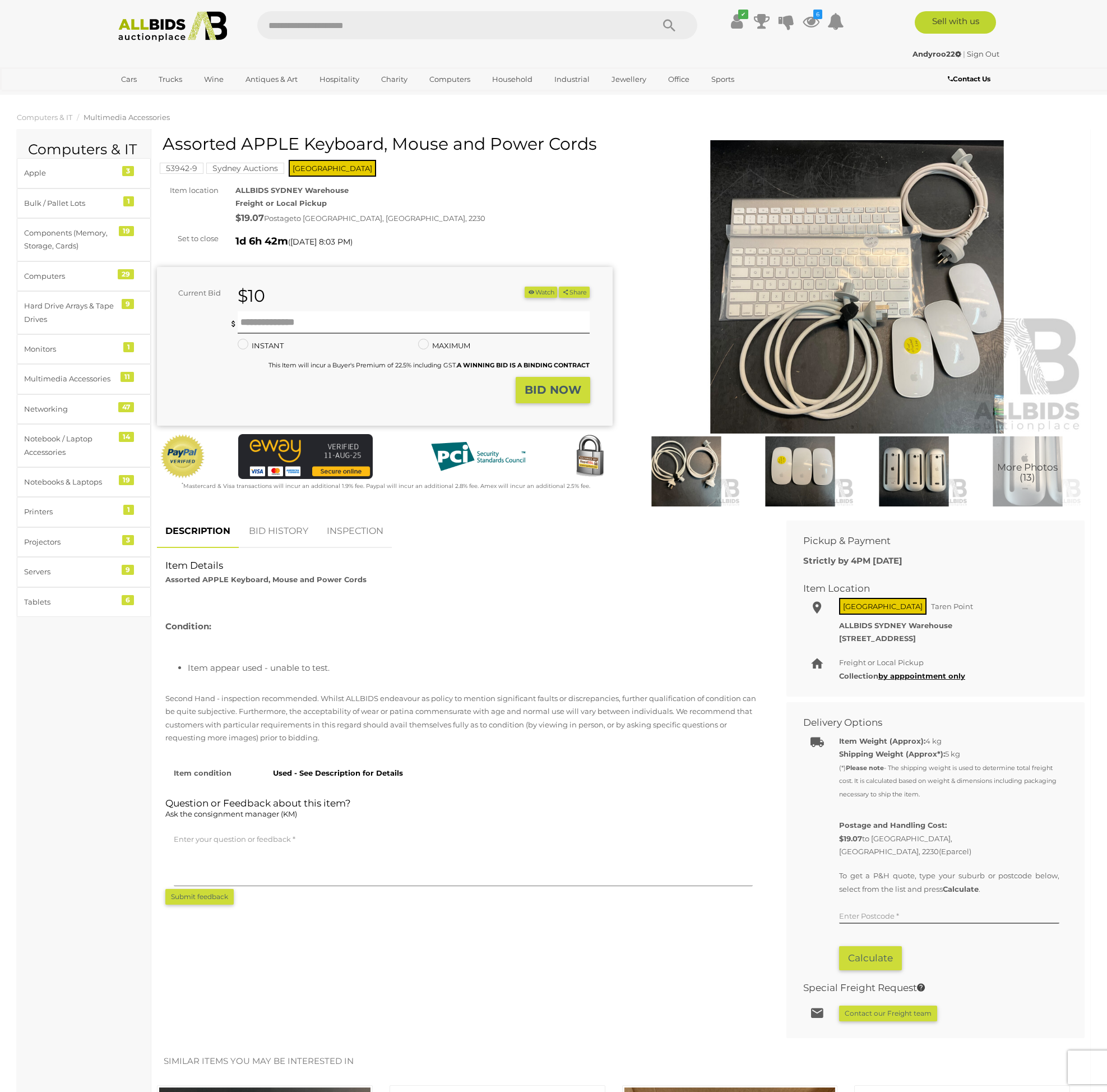
click at [532, 290] on button "Watch" at bounding box center [540, 292] width 32 height 12
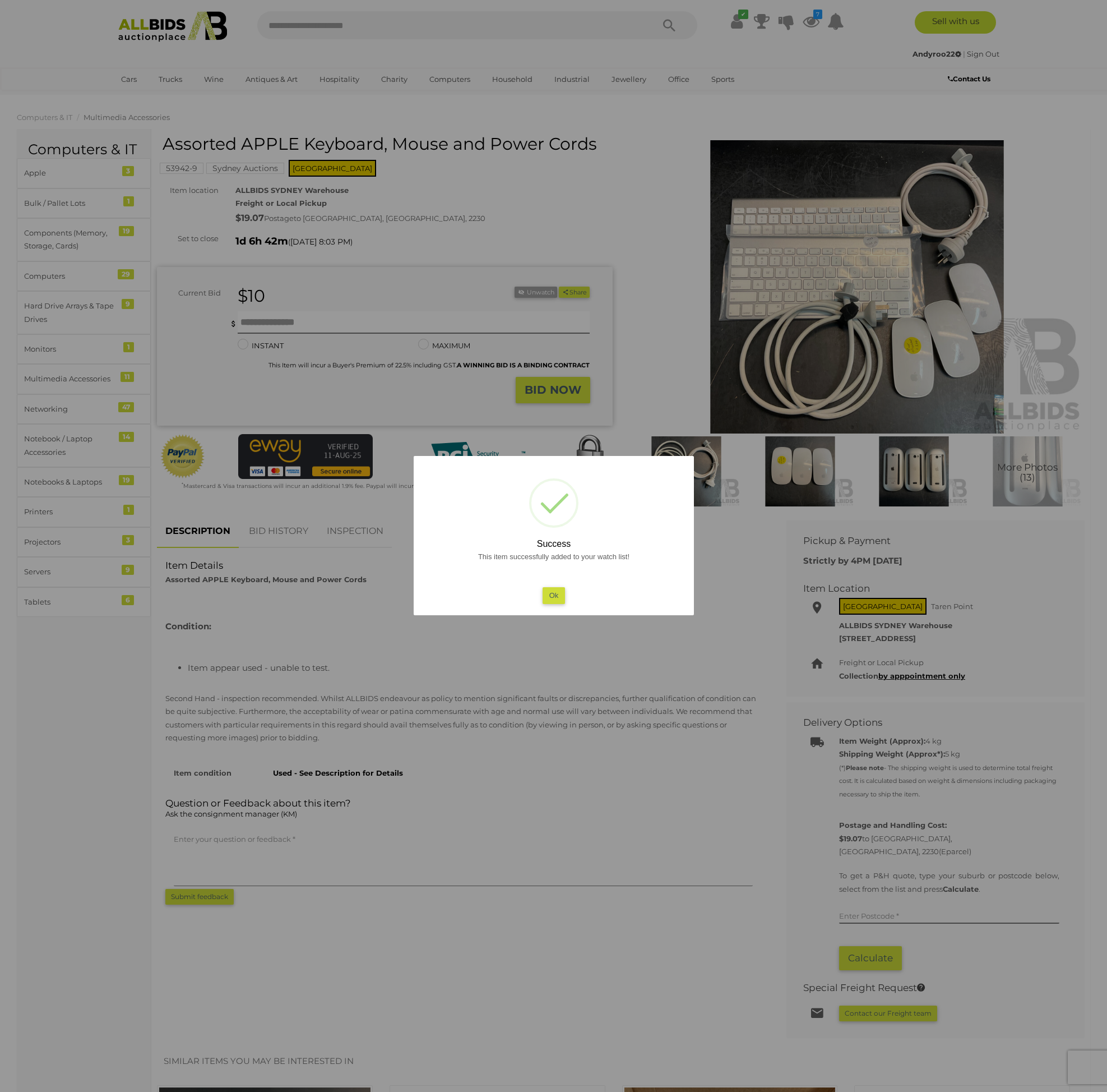
click at [557, 596] on button "Ok" at bounding box center [554, 595] width 23 height 16
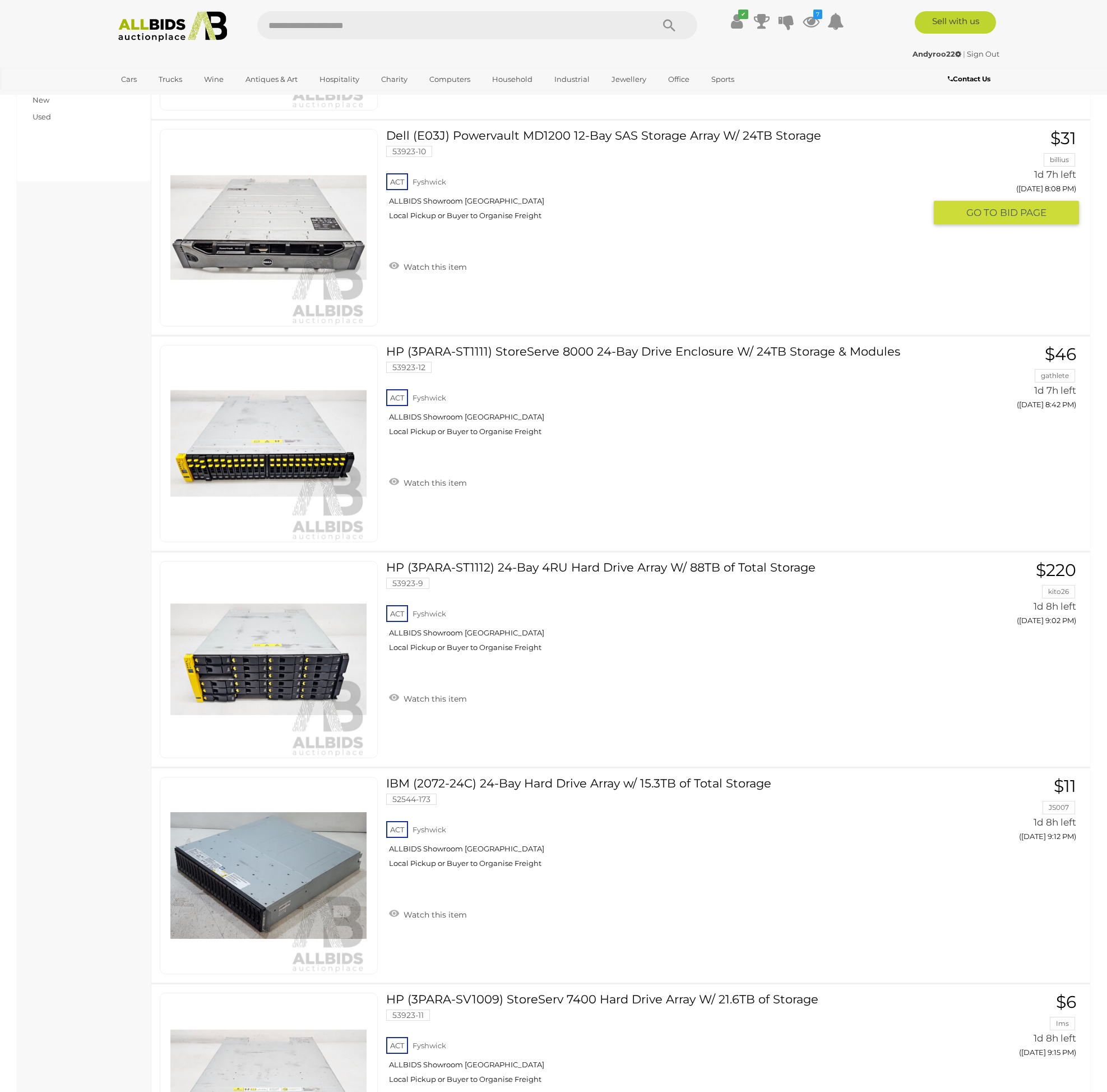
scroll to position [767, 0]
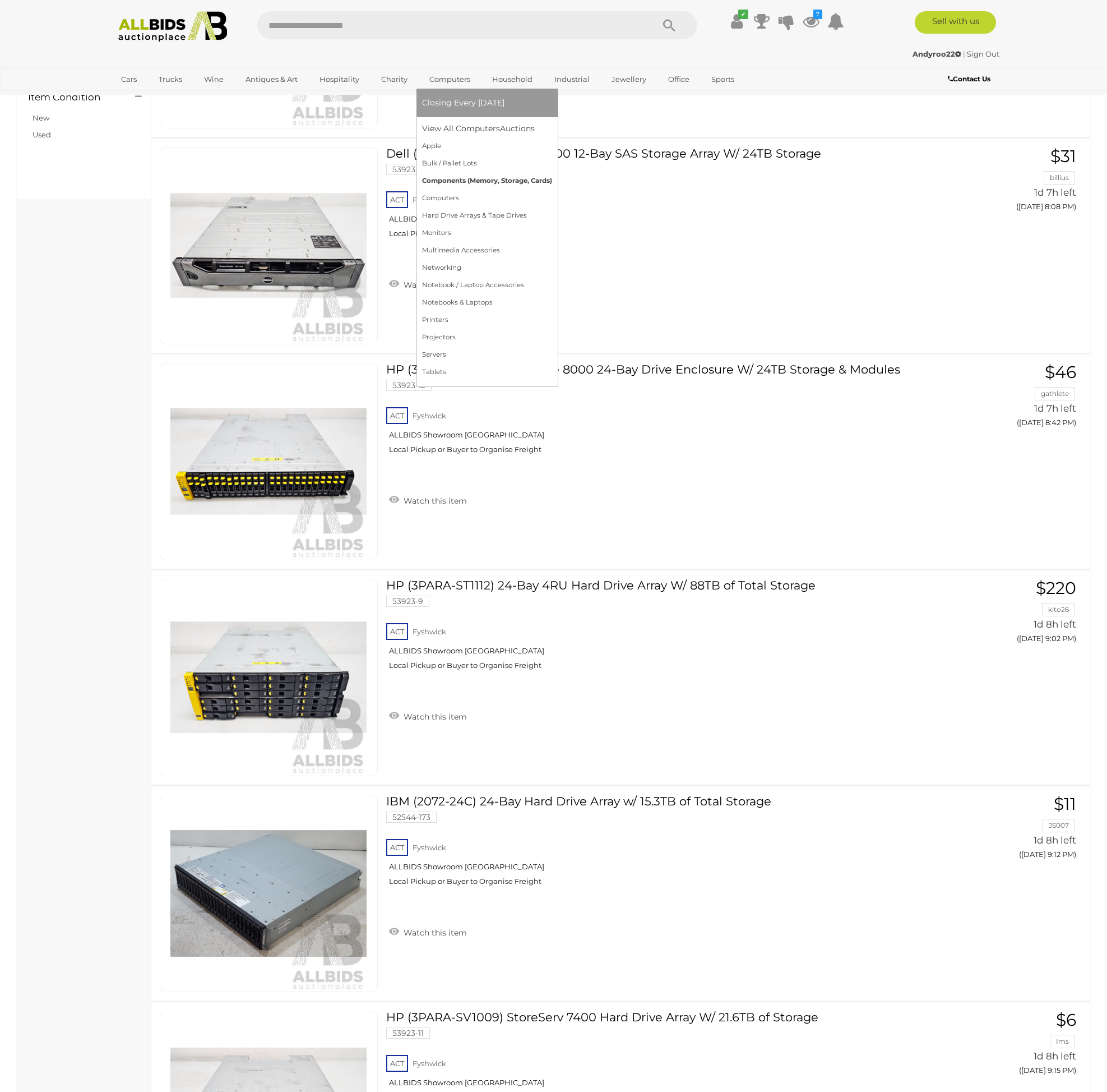
click at [437, 179] on link "Components (Memory, Storage, Cards)" at bounding box center [487, 181] width 130 height 18
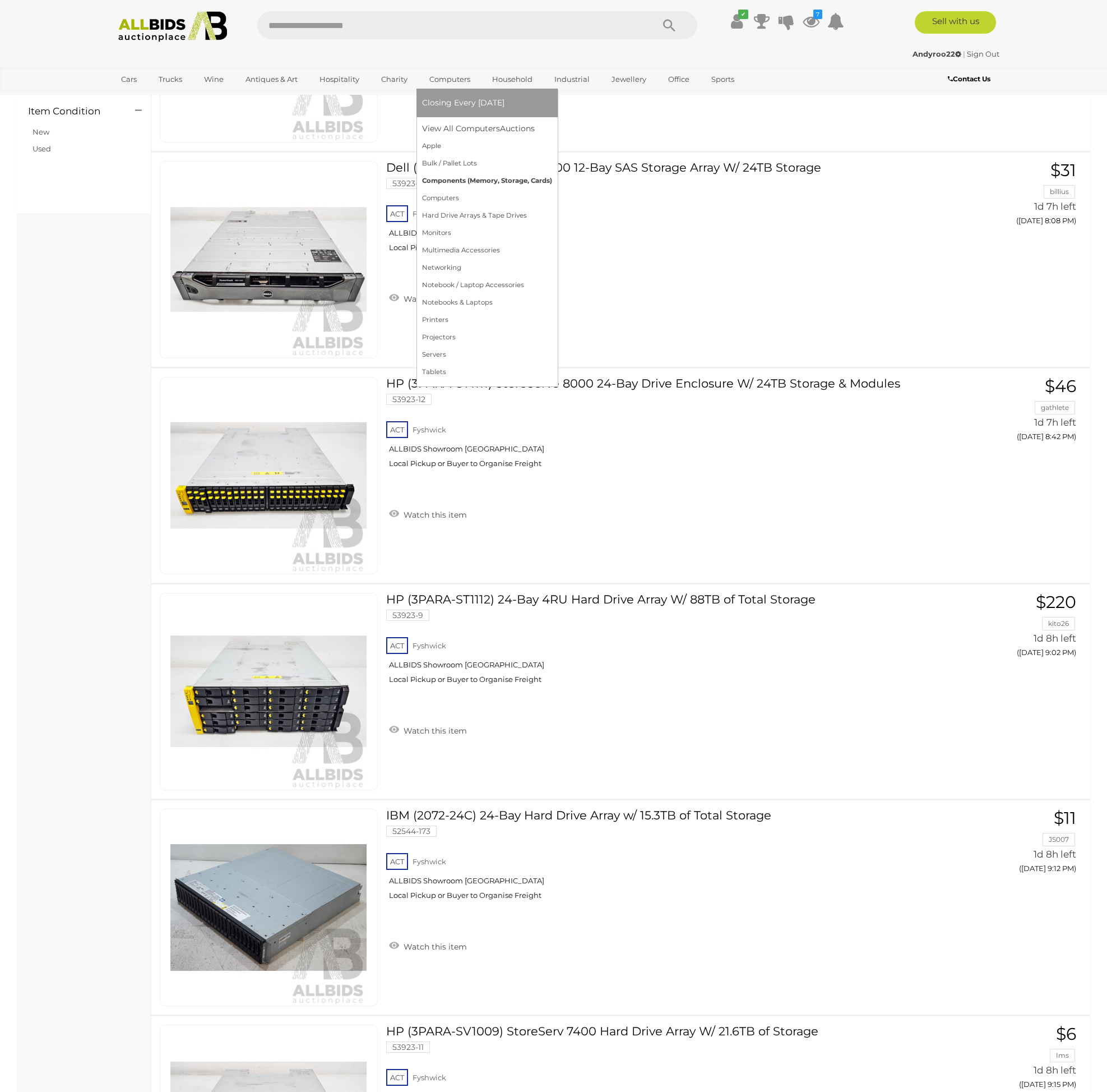
scroll to position [718, 0]
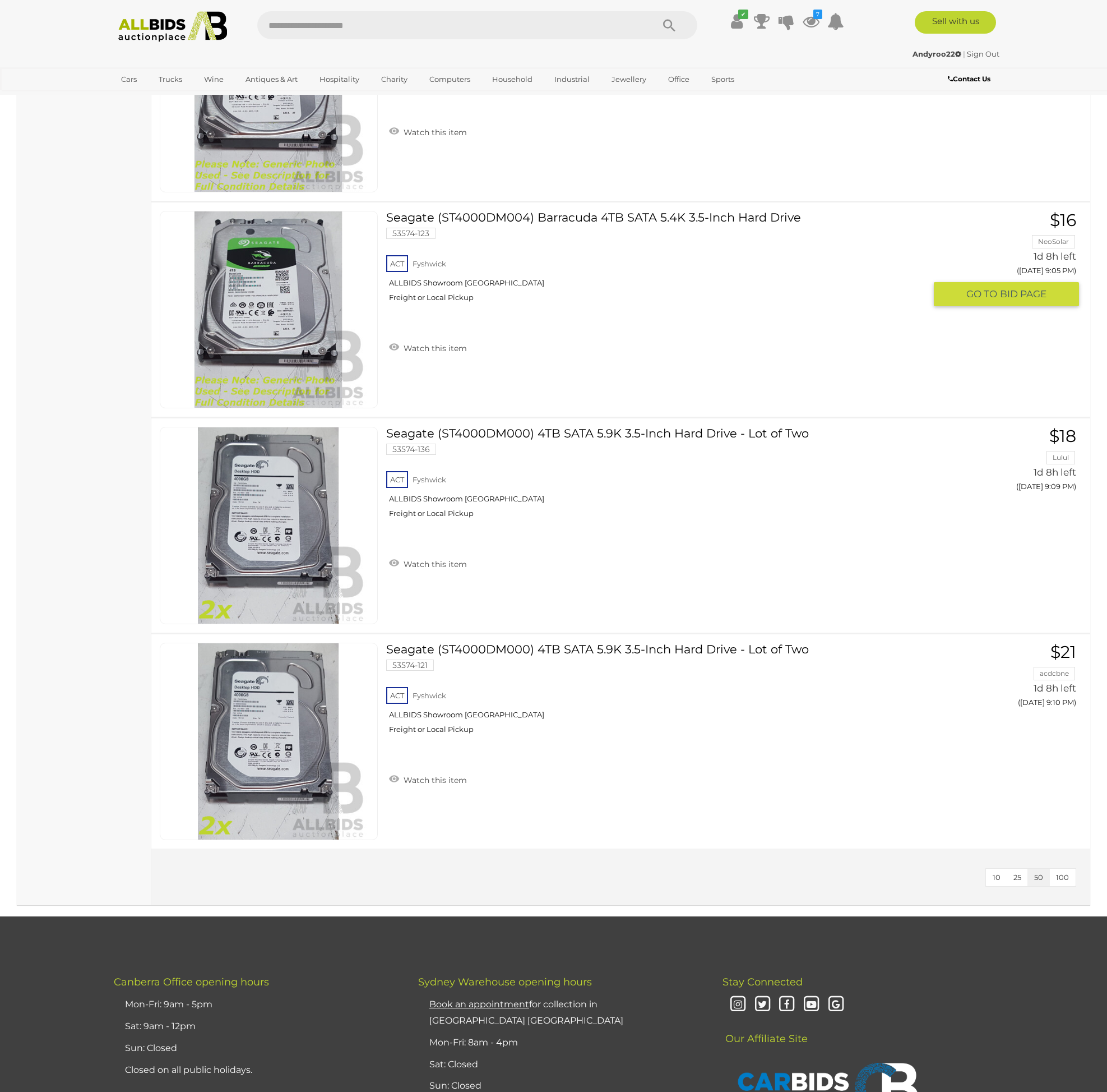
scroll to position [3503, 0]
